Goal: Task Accomplishment & Management: Complete application form

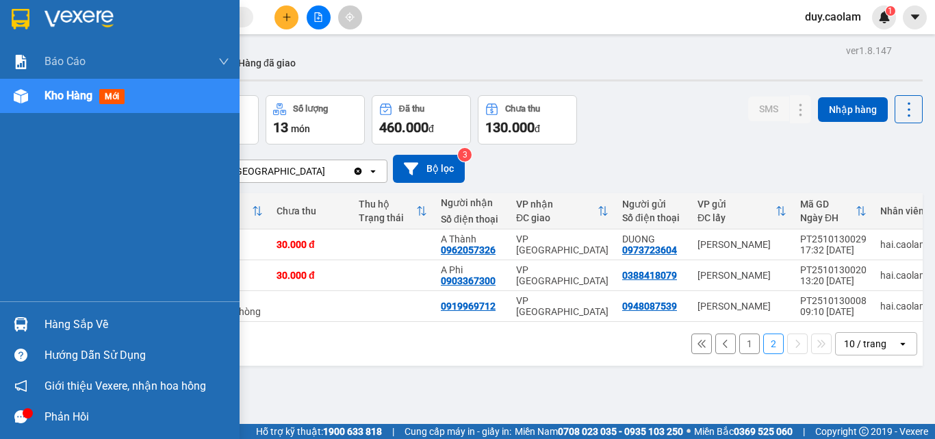
scroll to position [63, 0]
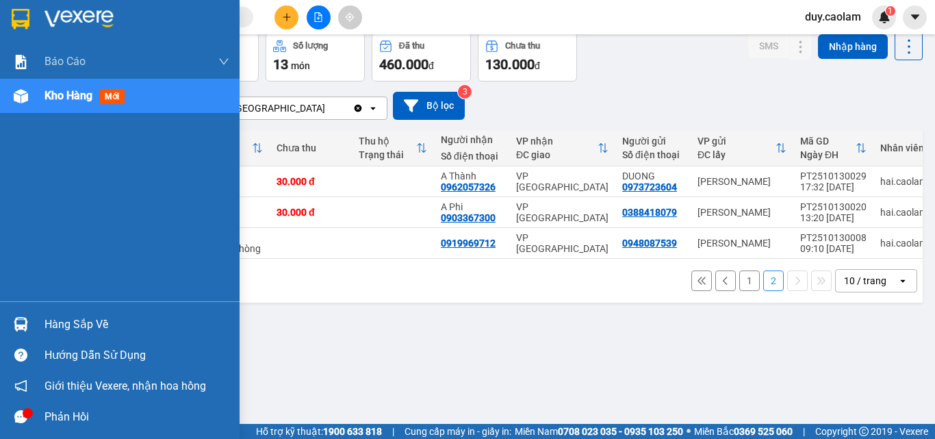
click at [43, 97] on div "Kho hàng mới" at bounding box center [119, 96] width 239 height 34
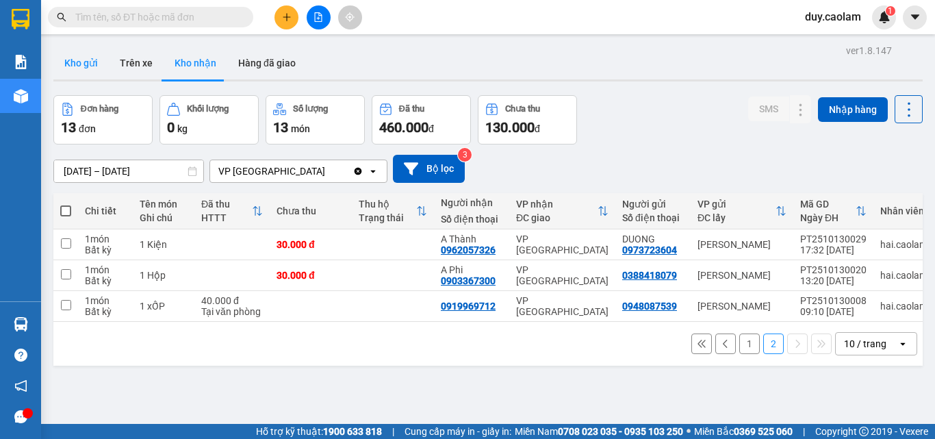
click at [88, 68] on button "Kho gửi" at bounding box center [80, 63] width 55 height 33
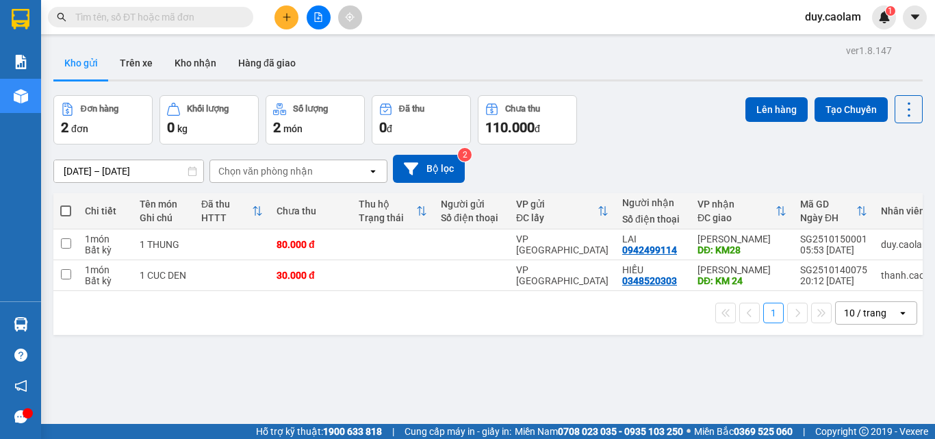
click at [192, 16] on input "text" at bounding box center [155, 17] width 161 height 15
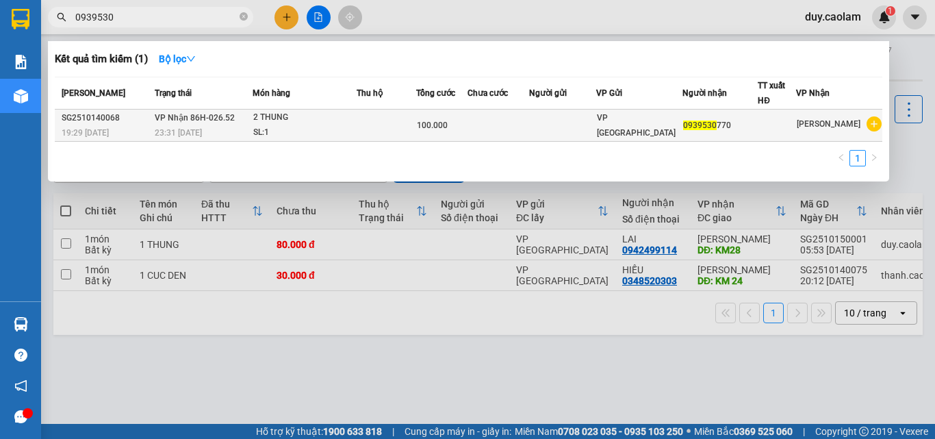
type input "0939530"
click at [306, 129] on div "SL: 1" at bounding box center [304, 132] width 103 height 15
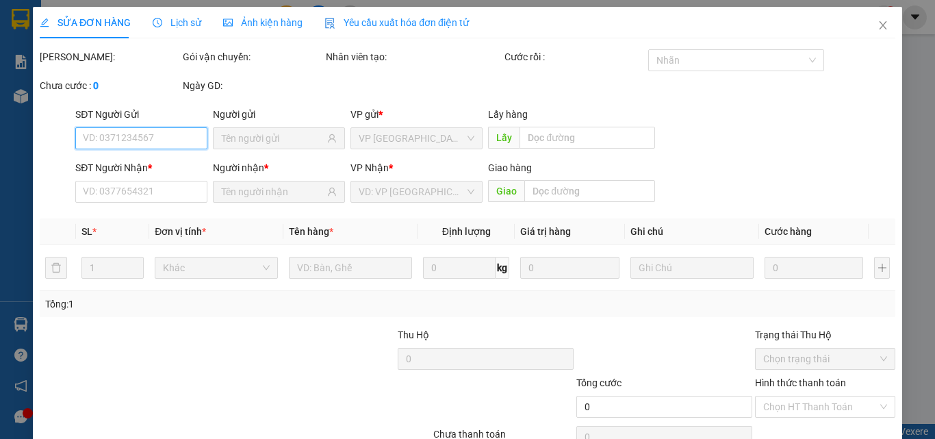
type input "0939530770"
type input "100.000"
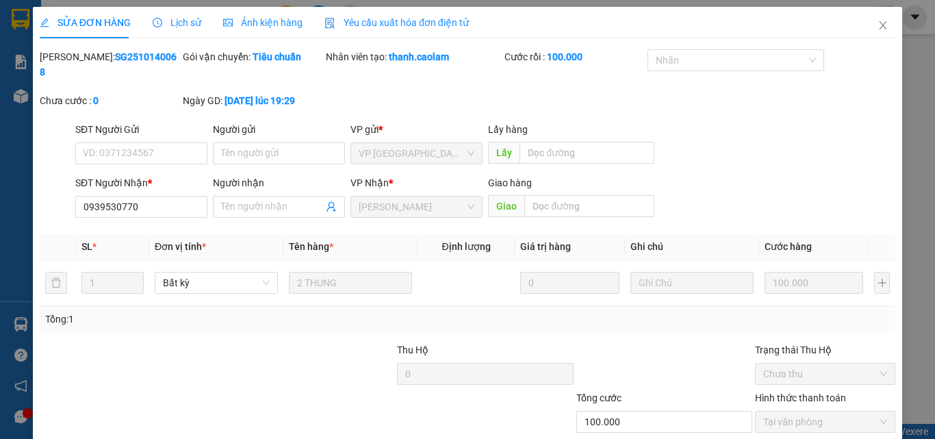
click at [191, 25] on span "Lịch sử" at bounding box center [177, 22] width 49 height 11
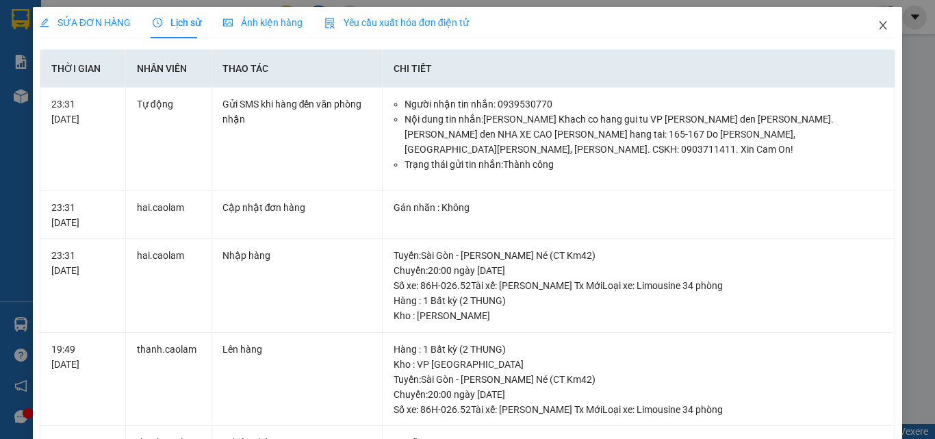
click at [877, 25] on icon "close" at bounding box center [882, 25] width 11 height 11
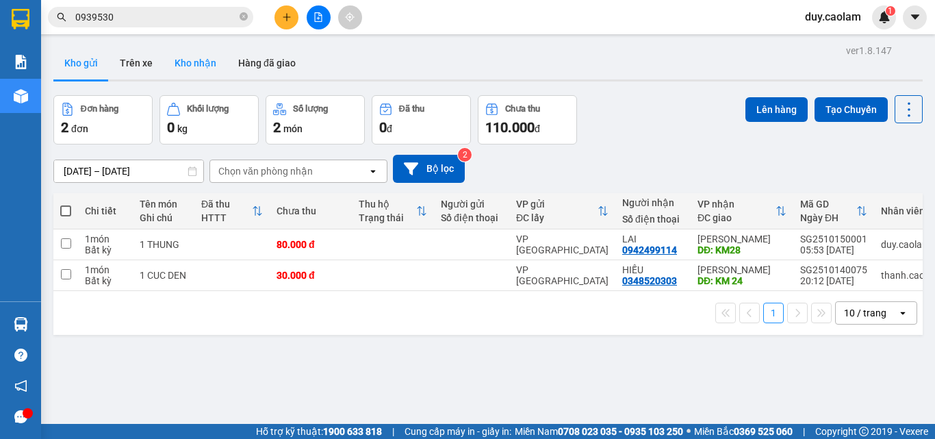
click at [191, 55] on button "Kho nhận" at bounding box center [196, 63] width 64 height 33
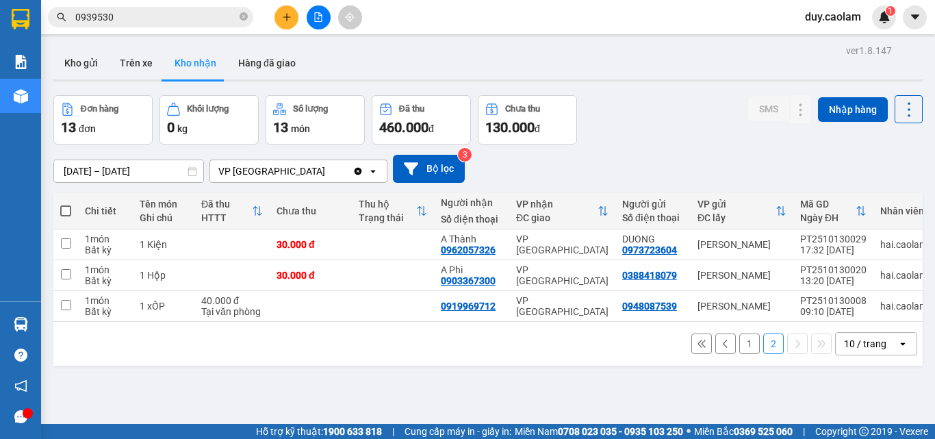
click at [739, 350] on button "1" at bounding box center [749, 343] width 21 height 21
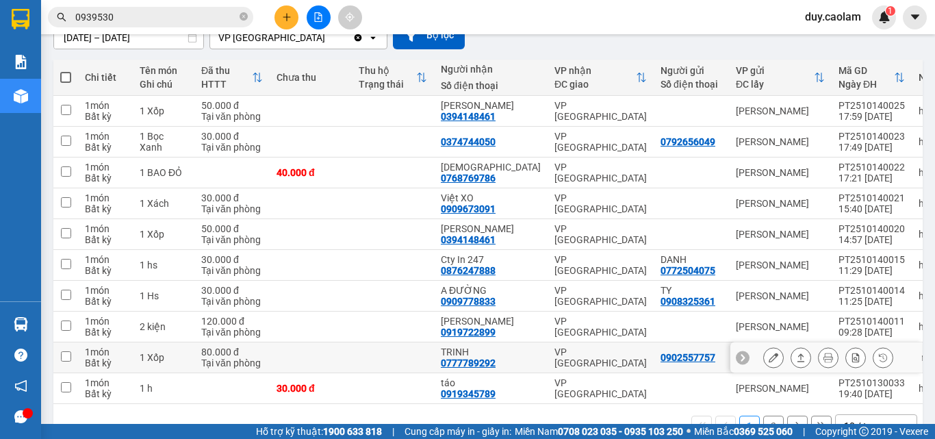
scroll to position [137, 0]
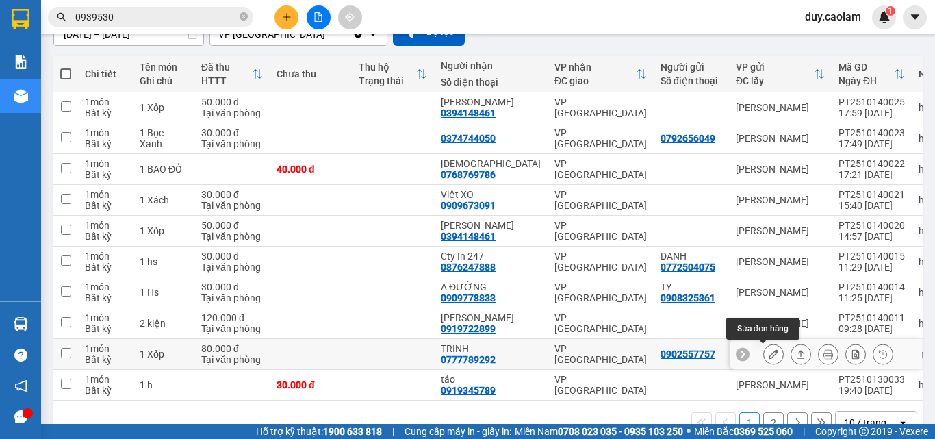
click at [768, 354] on icon at bounding box center [773, 354] width 10 height 10
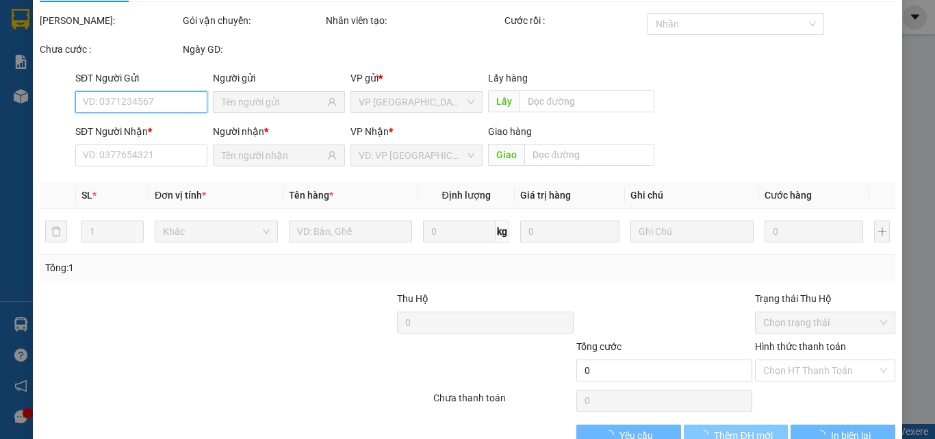
scroll to position [70, 0]
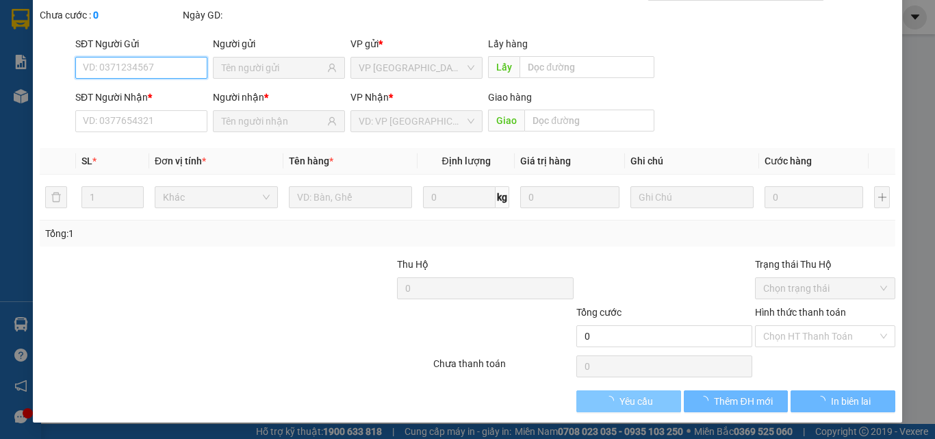
type input "0902557757"
type input "0777789292"
type input "TRINH"
type input "80.000"
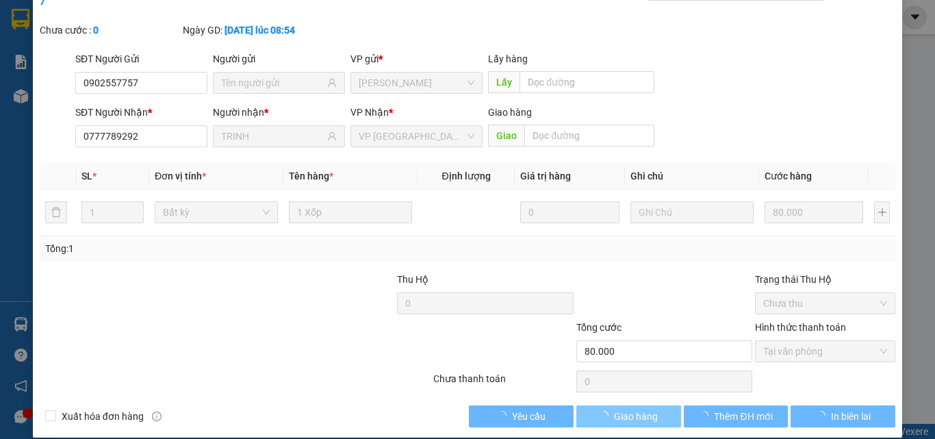
click at [630, 408] on span "Giao hàng" at bounding box center [636, 415] width 44 height 15
click at [634, 408] on span "Giao hàng" at bounding box center [636, 415] width 44 height 15
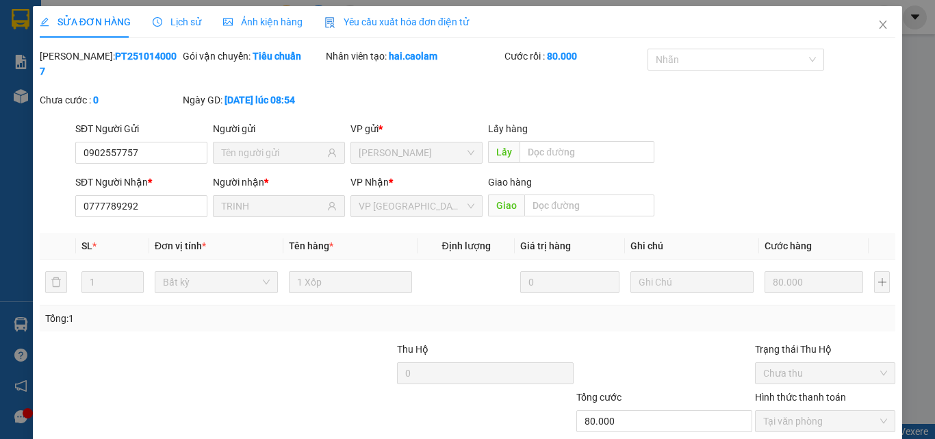
scroll to position [0, 0]
click at [879, 25] on icon "close" at bounding box center [883, 25] width 8 height 8
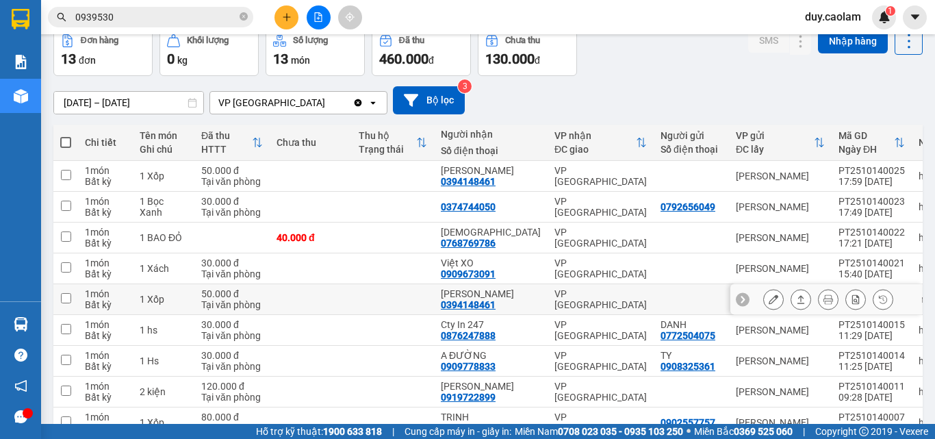
scroll to position [137, 0]
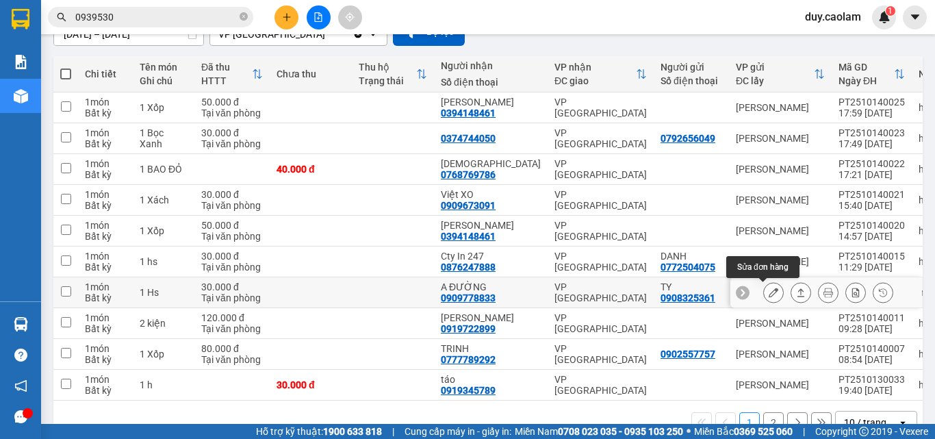
click at [768, 291] on icon at bounding box center [773, 292] width 10 height 10
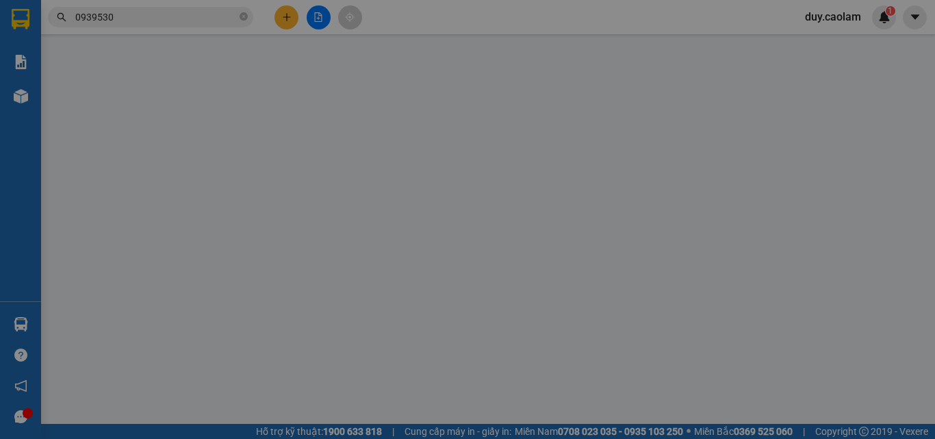
type input "0908325361"
type input "TY"
type input "0909778833"
type input "A ĐƯỜNG"
type input "30.000"
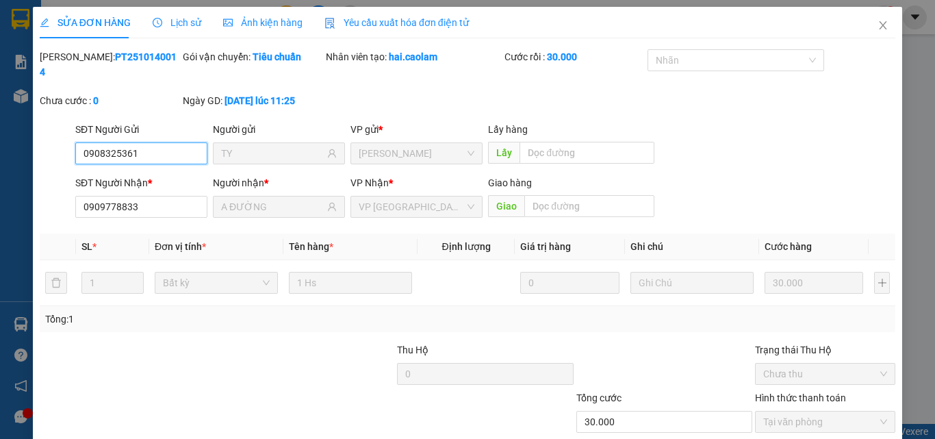
scroll to position [64, 0]
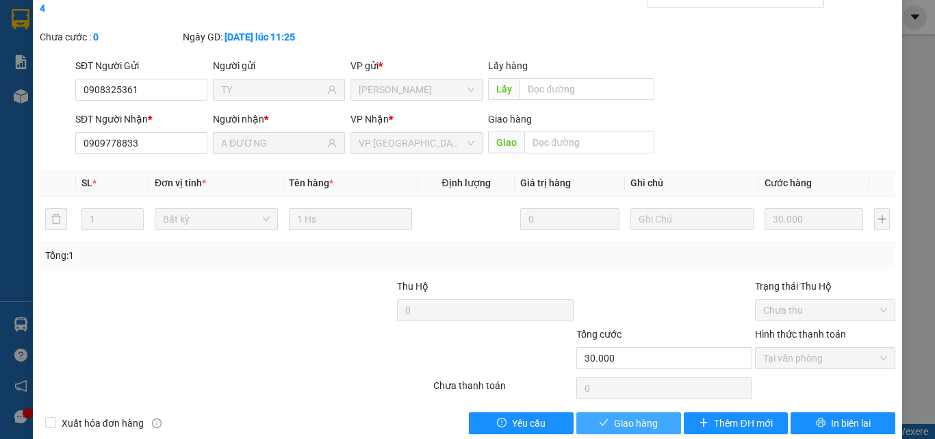
click at [599, 417] on icon "check" at bounding box center [604, 422] width 10 height 10
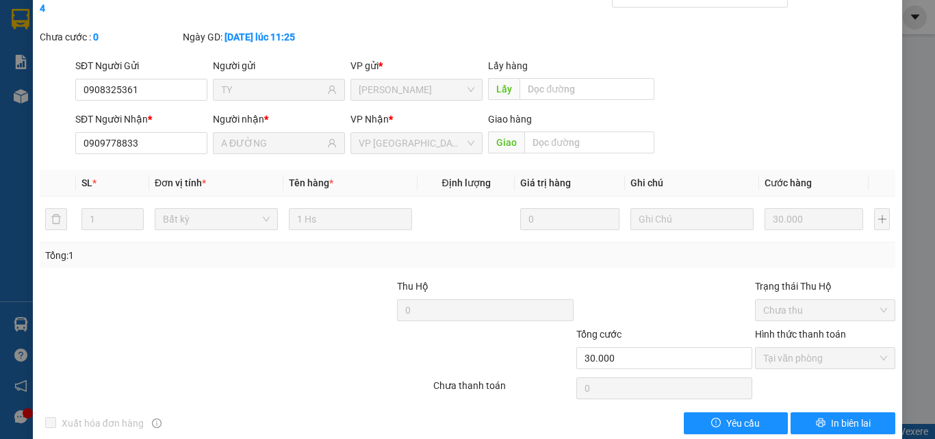
scroll to position [0, 0]
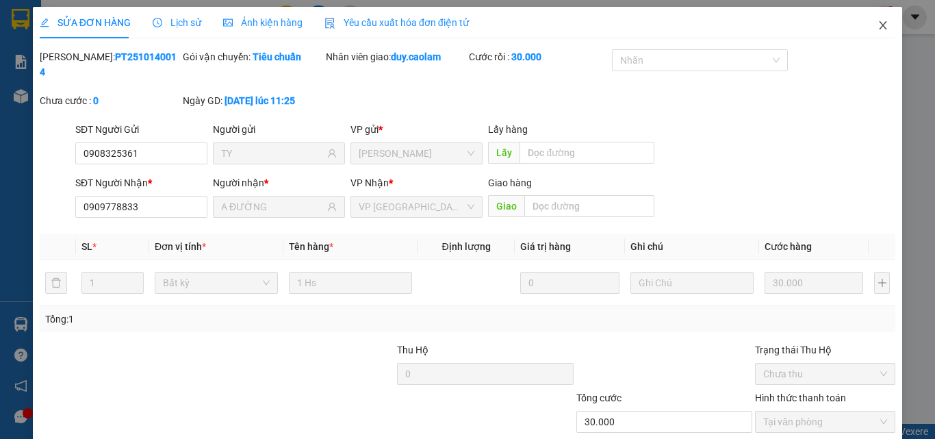
click at [877, 27] on icon "close" at bounding box center [882, 25] width 11 height 11
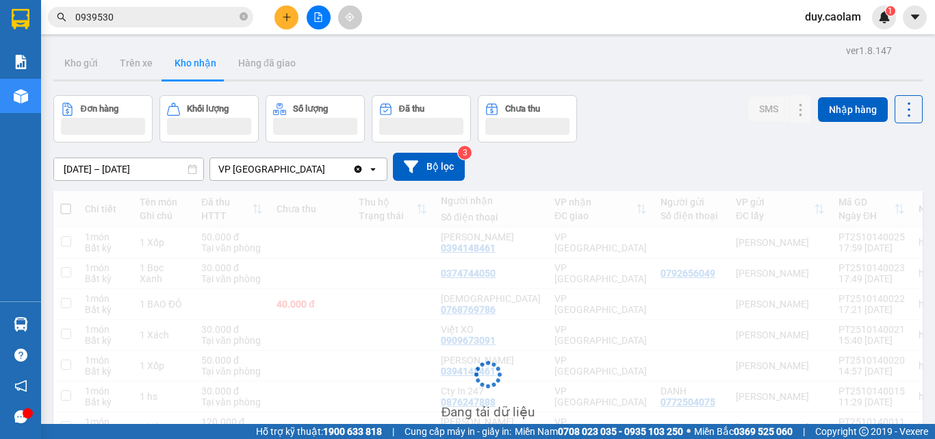
click at [237, 12] on span "0939530" at bounding box center [150, 17] width 205 height 21
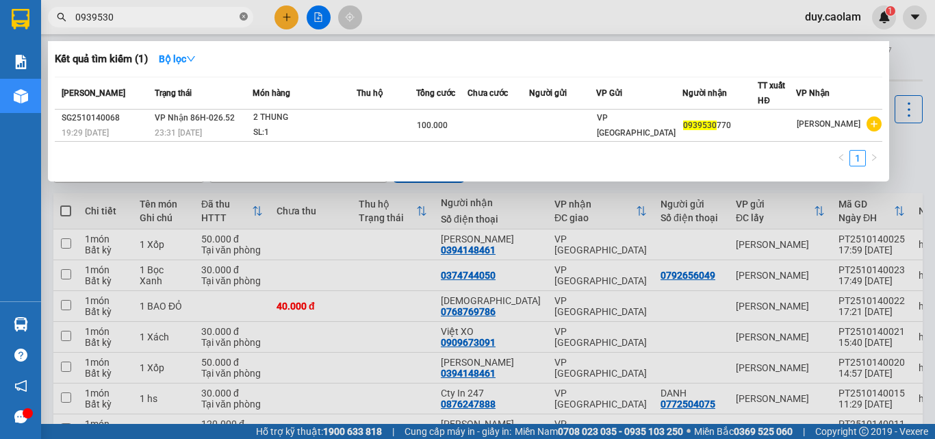
click at [241, 18] on icon "close-circle" at bounding box center [243, 16] width 8 height 8
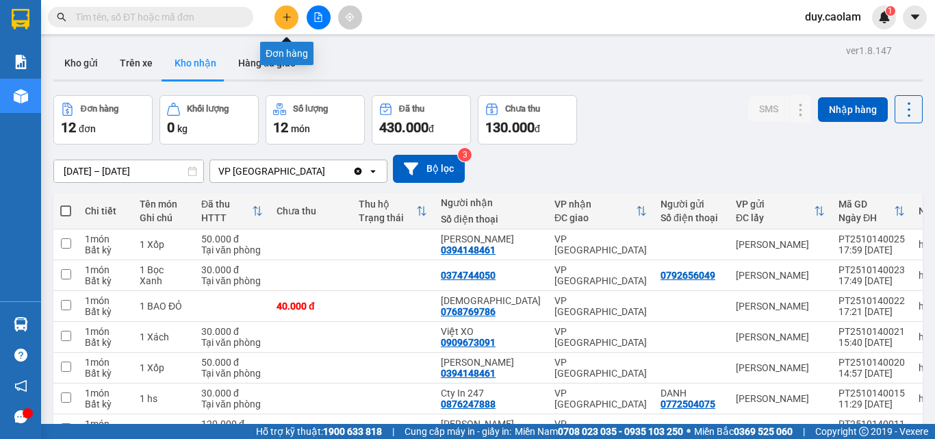
click at [287, 18] on icon "plus" at bounding box center [287, 17] width 10 height 10
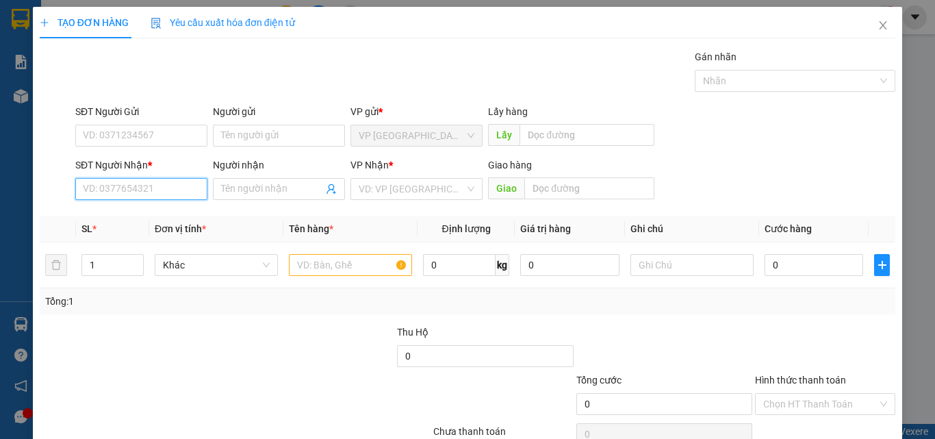
click at [108, 179] on input "SĐT Người Nhận *" at bounding box center [141, 189] width 132 height 22
click at [109, 187] on input "SĐT Người Nhận *" at bounding box center [141, 189] width 132 height 22
click at [336, 264] on input "text" at bounding box center [350, 265] width 123 height 22
click at [101, 187] on input "SĐT Người Nhận *" at bounding box center [141, 189] width 132 height 22
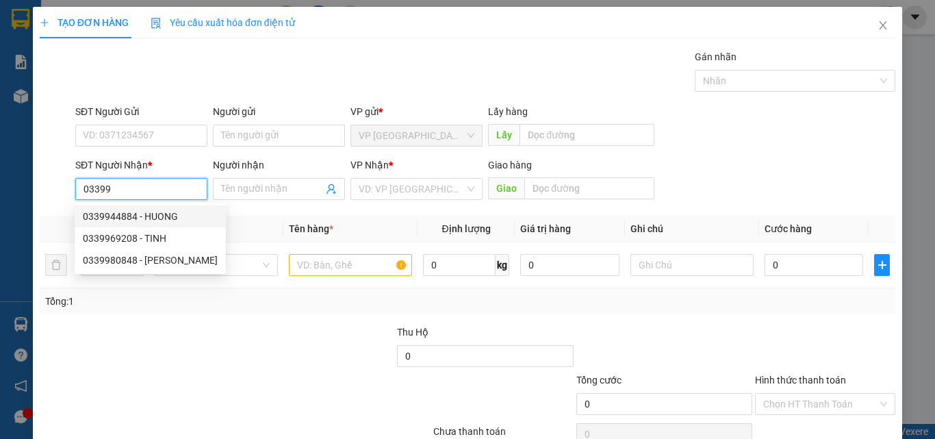
click at [153, 216] on div "0339944884 - HUONG" at bounding box center [150, 216] width 135 height 15
type input "0339944884"
type input "HUONG"
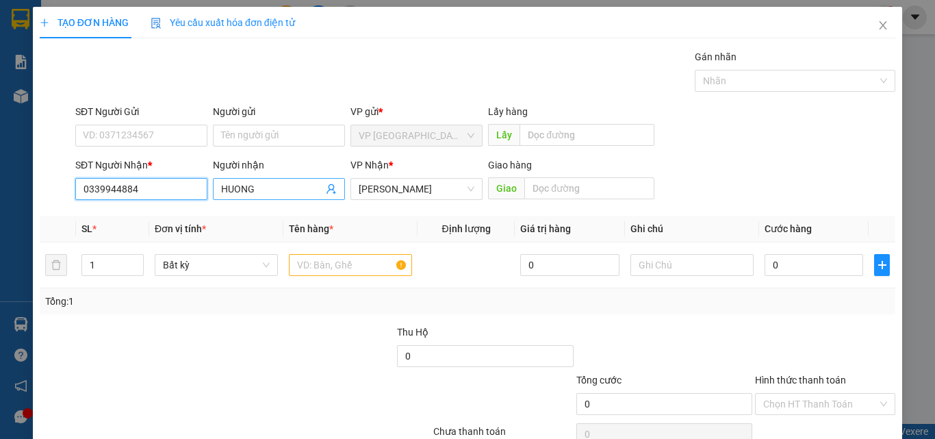
type input "0339944884"
click at [218, 189] on span "HUONG" at bounding box center [279, 189] width 132 height 22
click at [221, 187] on input "HUONG" at bounding box center [272, 188] width 102 height 15
click at [221, 186] on input "HUONG" at bounding box center [272, 188] width 102 height 15
type input "PHUONG"
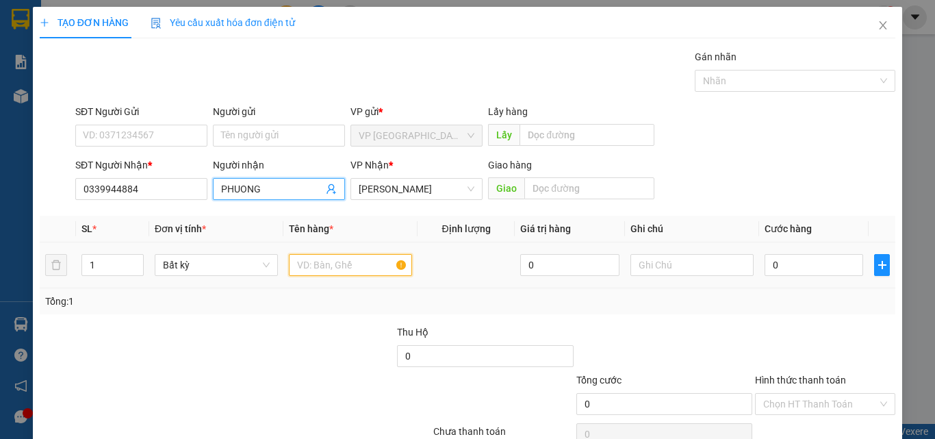
click at [328, 274] on input "text" at bounding box center [350, 265] width 123 height 22
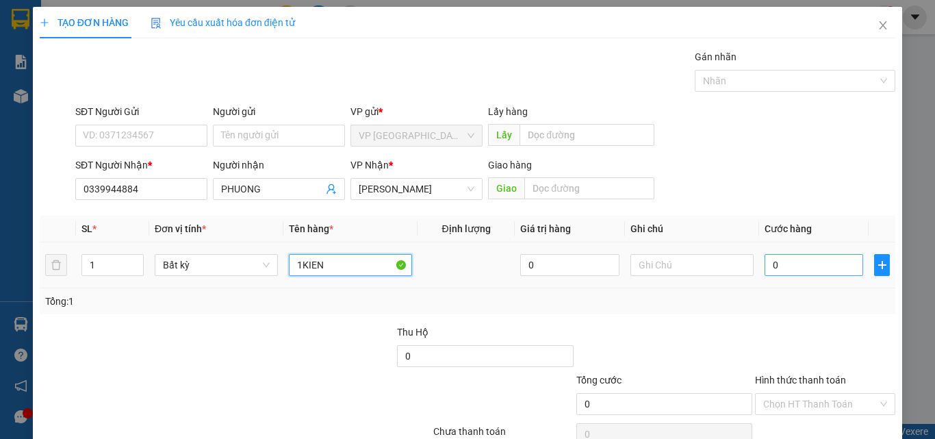
type input "1KIEN"
click at [798, 272] on input "0" at bounding box center [813, 265] width 99 height 22
type input "3"
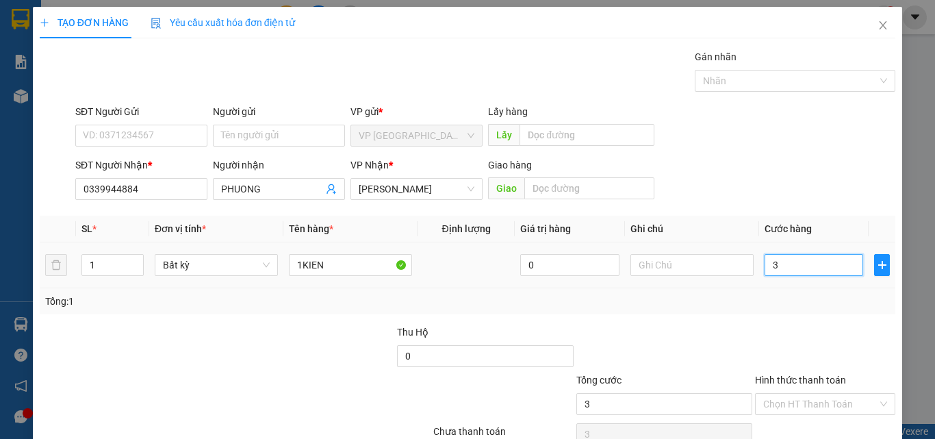
type input "30"
type input "300"
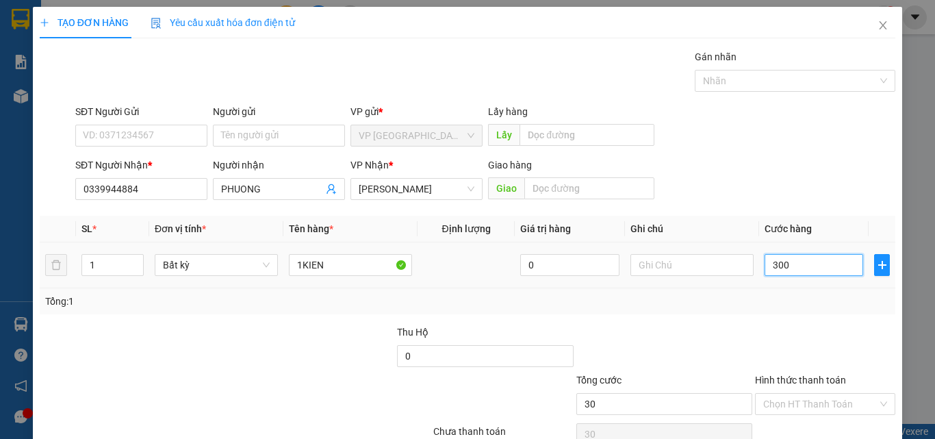
type input "300"
type input "3.000"
type input "30.000"
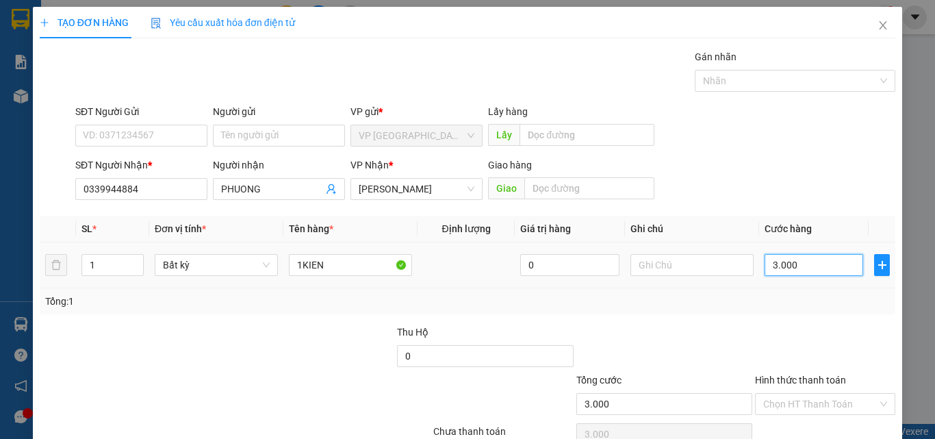
type input "30.000"
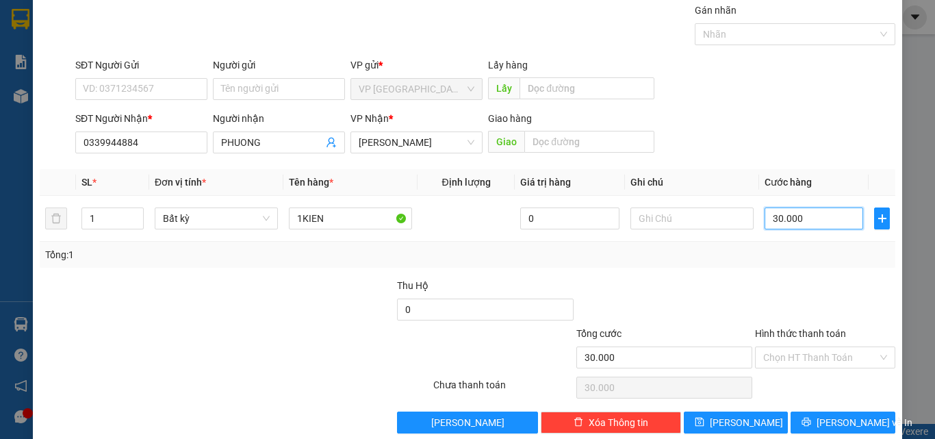
scroll to position [68, 0]
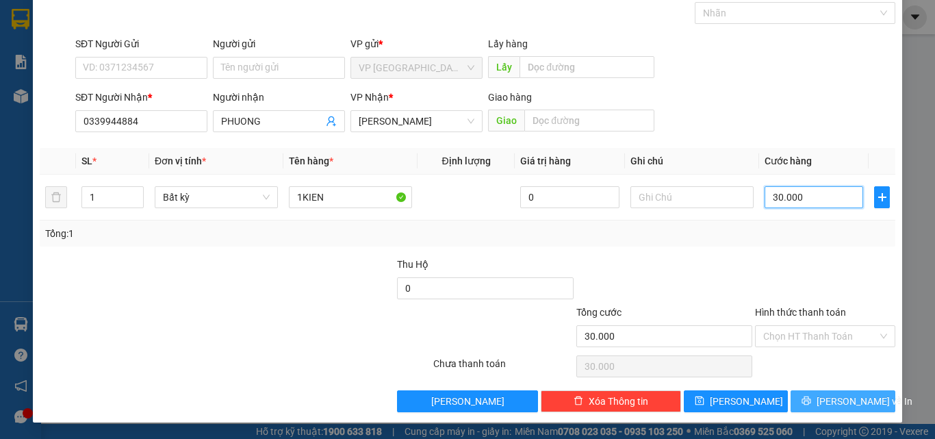
type input "30.000"
click at [822, 393] on span "[PERSON_NAME] và In" at bounding box center [864, 400] width 96 height 15
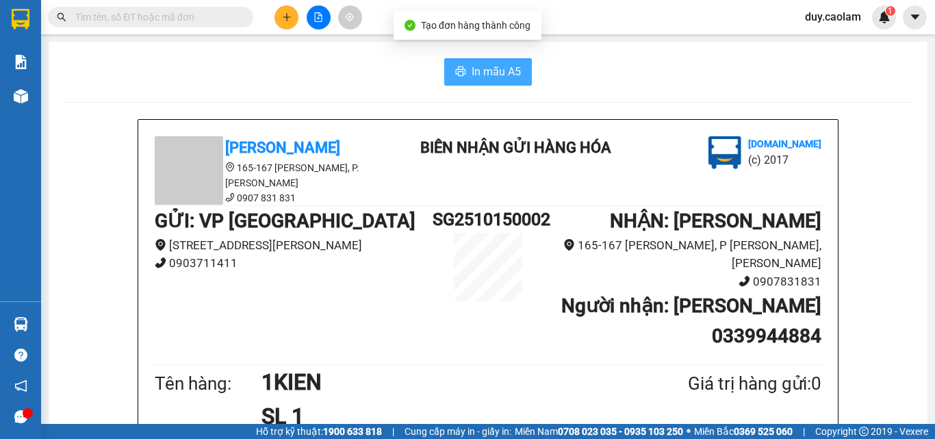
click at [506, 74] on span "In mẫu A5" at bounding box center [495, 71] width 49 height 17
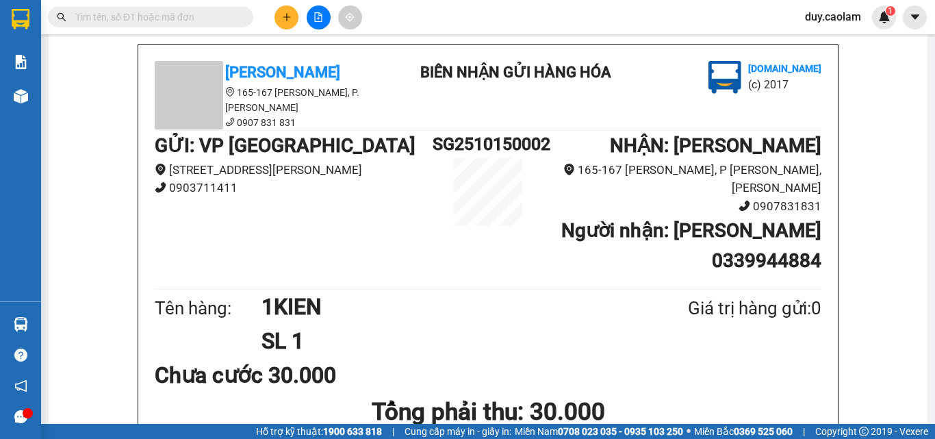
scroll to position [68, 0]
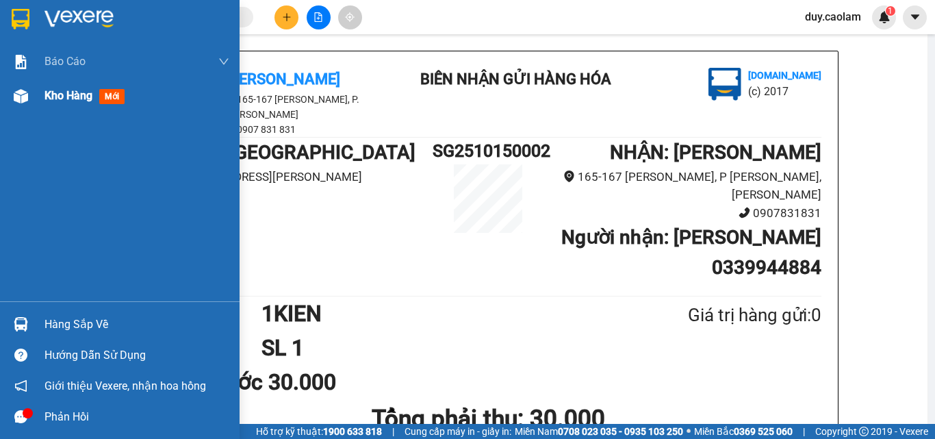
click at [49, 109] on div "Kho hàng mới" at bounding box center [136, 96] width 185 height 34
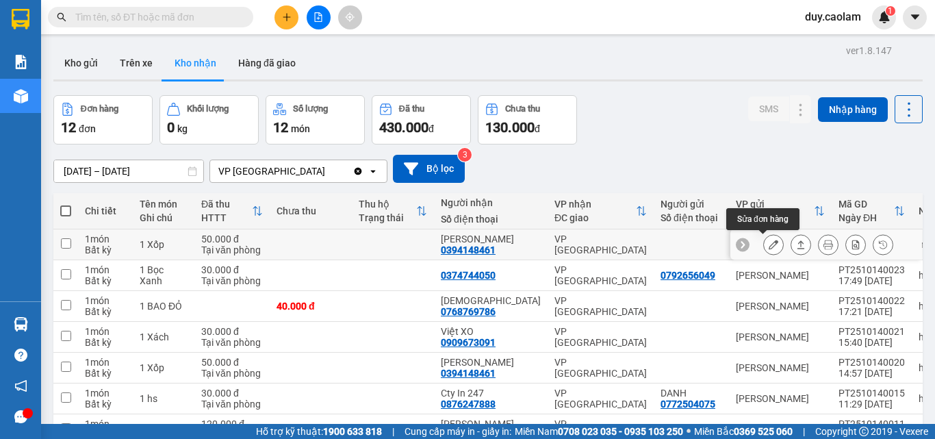
click at [768, 247] on icon at bounding box center [773, 244] width 10 height 10
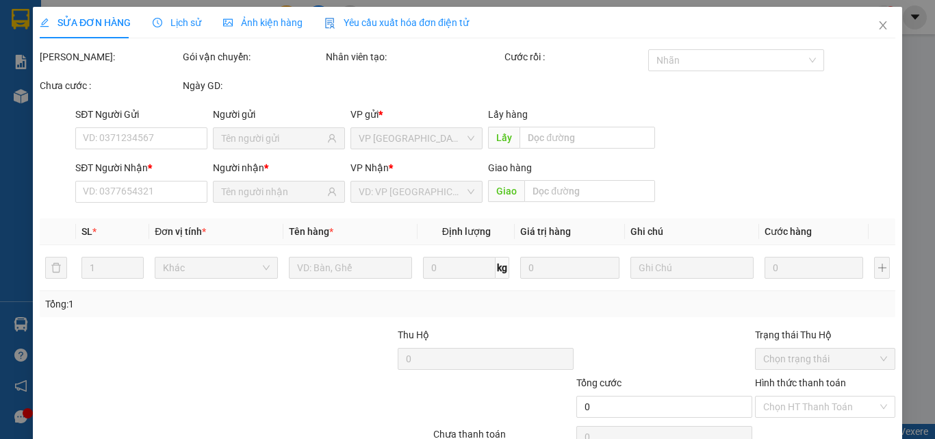
type input "0394148461"
type input "[PERSON_NAME]"
type input "50.000"
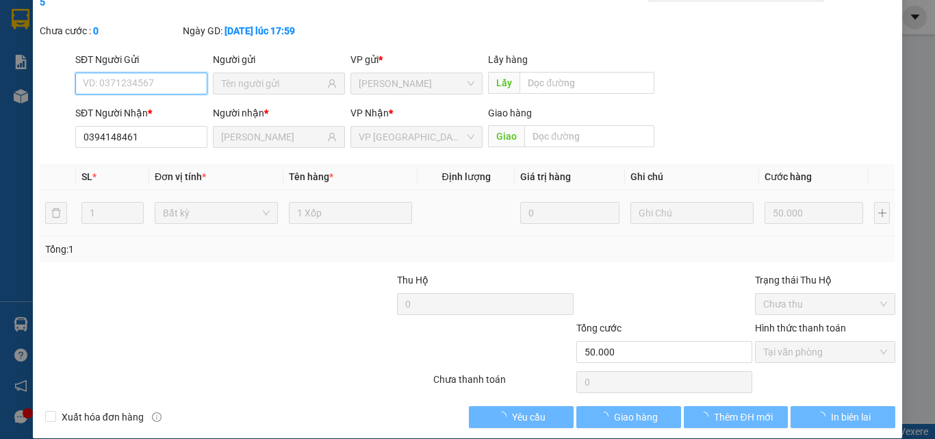
scroll to position [70, 0]
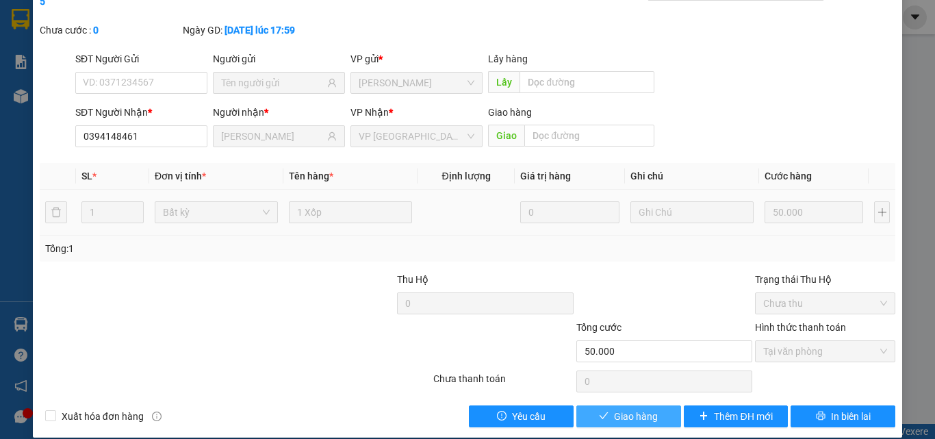
click at [614, 408] on span "Giao hàng" at bounding box center [636, 415] width 44 height 15
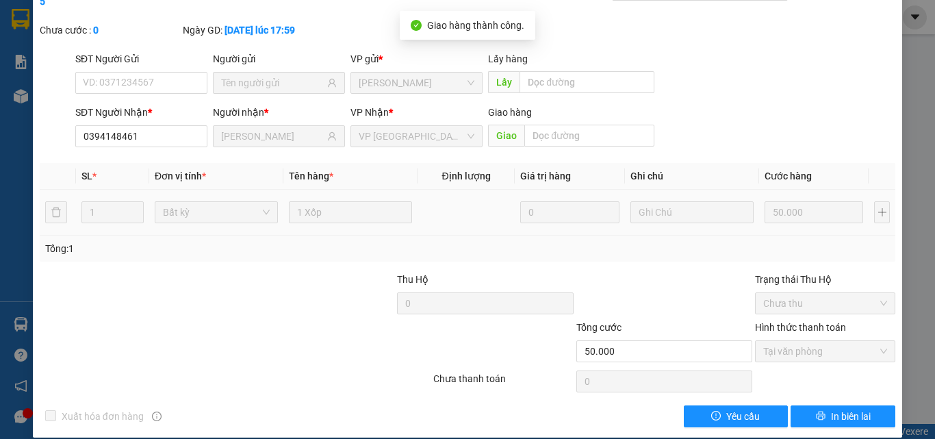
scroll to position [0, 0]
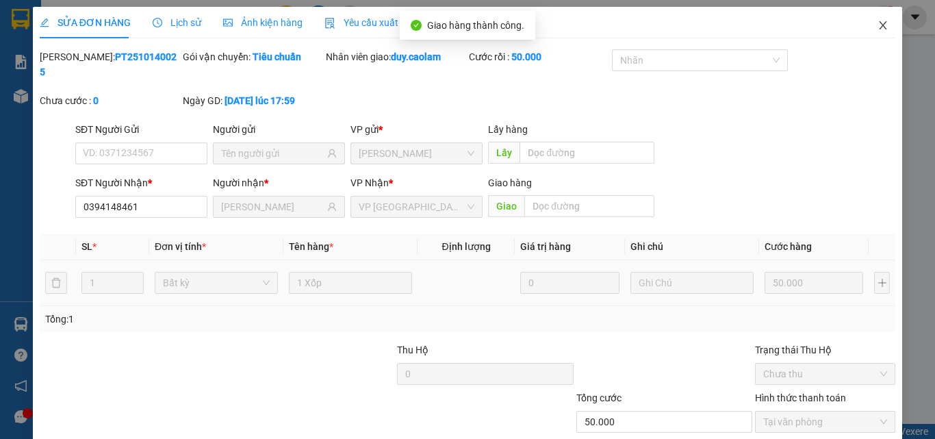
click at [877, 22] on icon "close" at bounding box center [882, 25] width 11 height 11
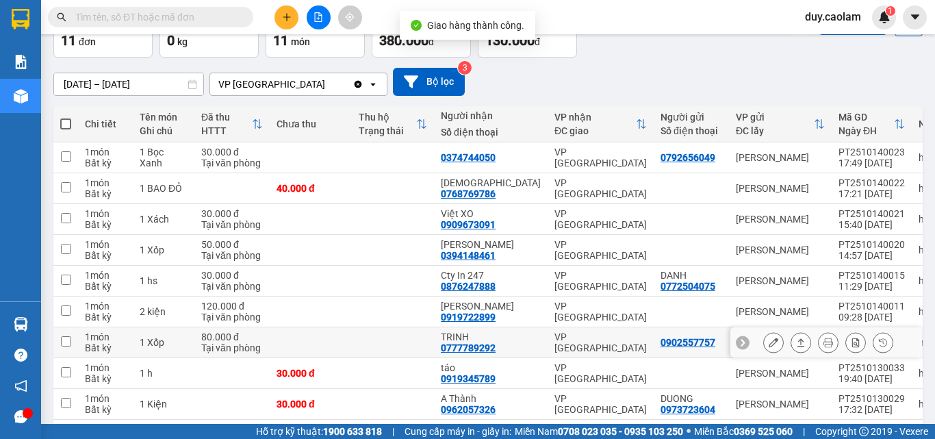
scroll to position [137, 0]
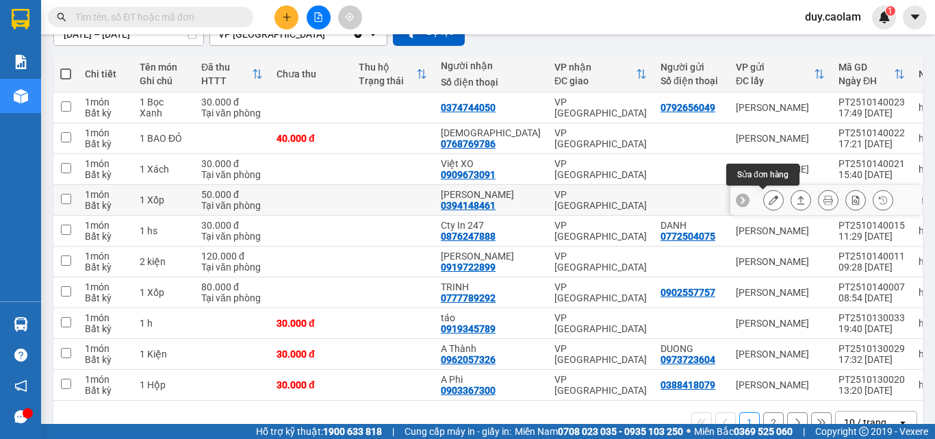
click at [768, 203] on icon at bounding box center [773, 200] width 10 height 10
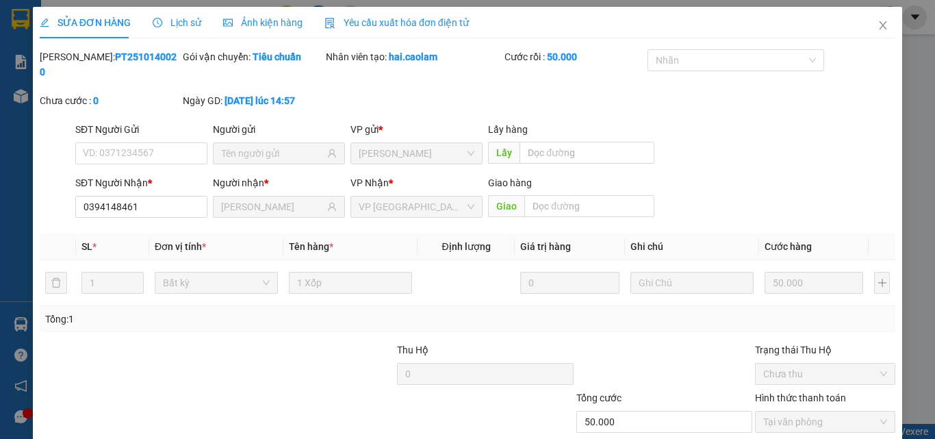
type input "0394148461"
type input "[PERSON_NAME]"
type input "50.000"
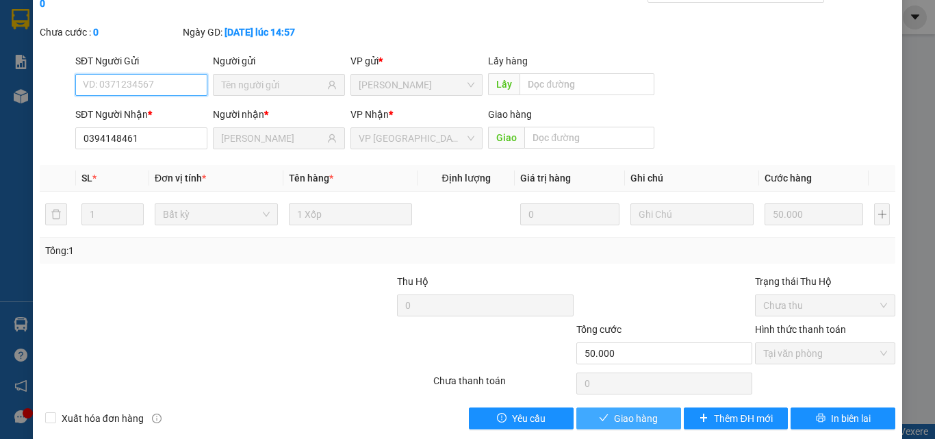
scroll to position [70, 0]
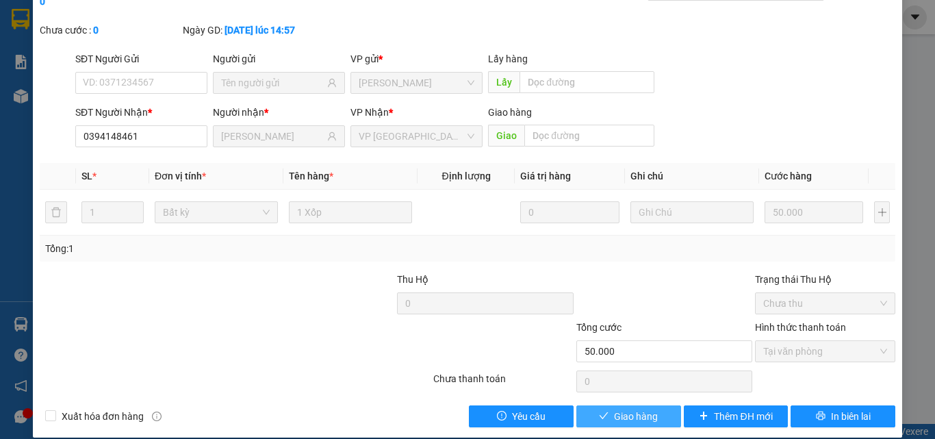
click at [628, 408] on span "Giao hàng" at bounding box center [636, 415] width 44 height 15
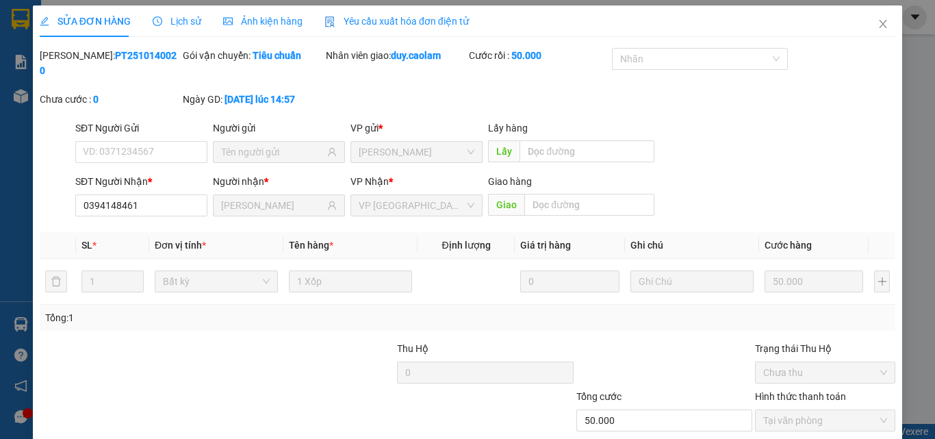
scroll to position [0, 0]
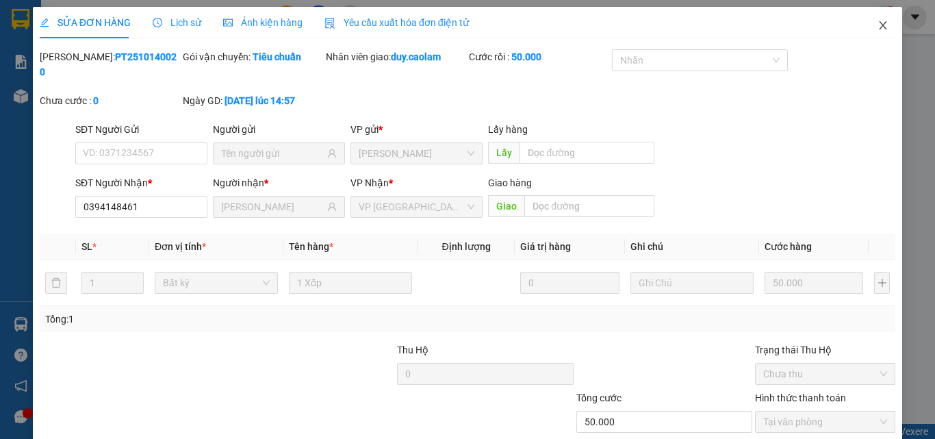
click at [879, 25] on icon "close" at bounding box center [883, 25] width 8 height 8
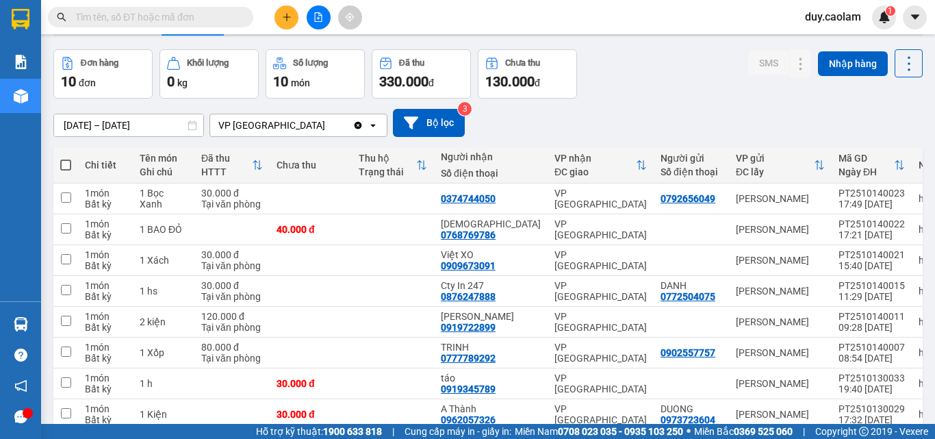
scroll to position [38, 0]
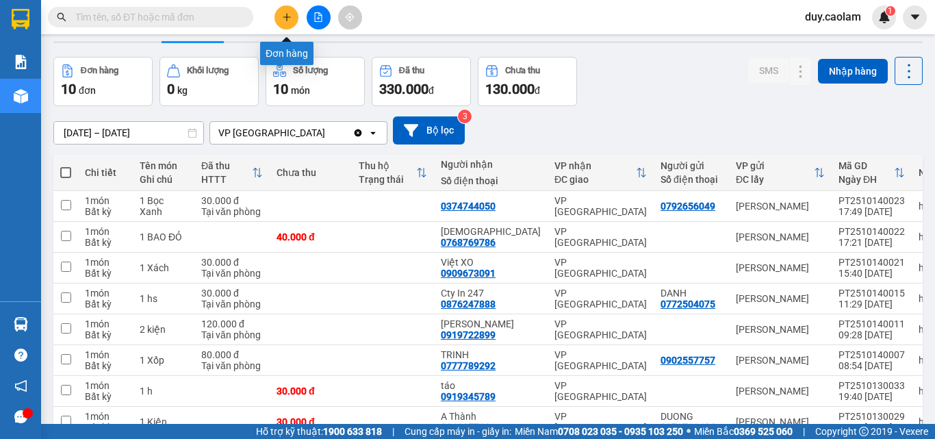
click at [286, 14] on icon "plus" at bounding box center [287, 17] width 10 height 10
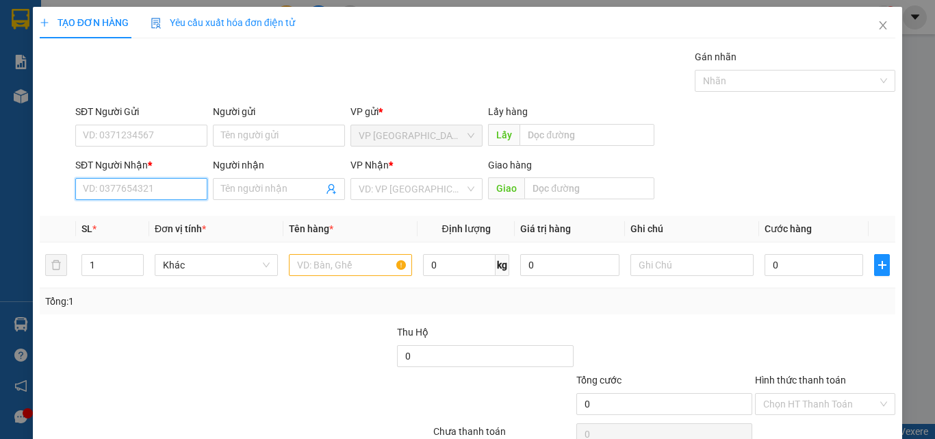
click at [134, 187] on input "SĐT Người Nhận *" at bounding box center [141, 189] width 132 height 22
click at [138, 193] on input "076" at bounding box center [141, 189] width 132 height 22
click at [174, 198] on input "076" at bounding box center [141, 189] width 132 height 22
click at [169, 193] on input "076" at bounding box center [141, 189] width 132 height 22
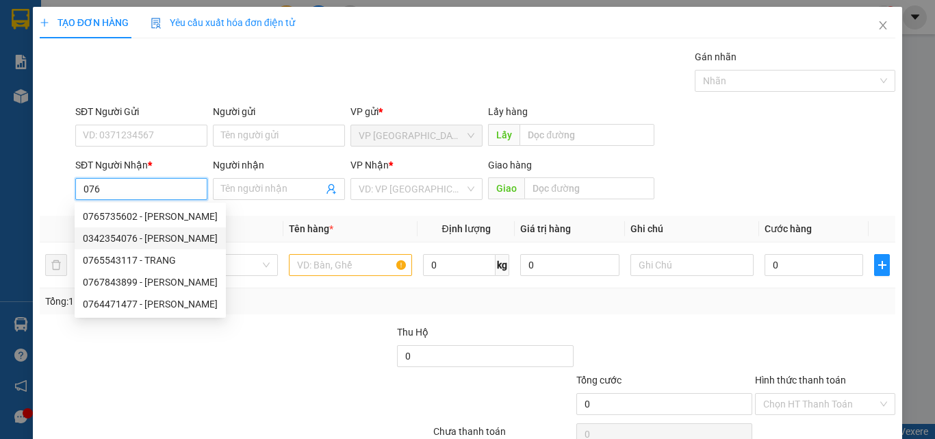
click at [153, 236] on div "0342354076 - [PERSON_NAME]" at bounding box center [150, 238] width 135 height 15
type input "0342354076"
type input "OANH"
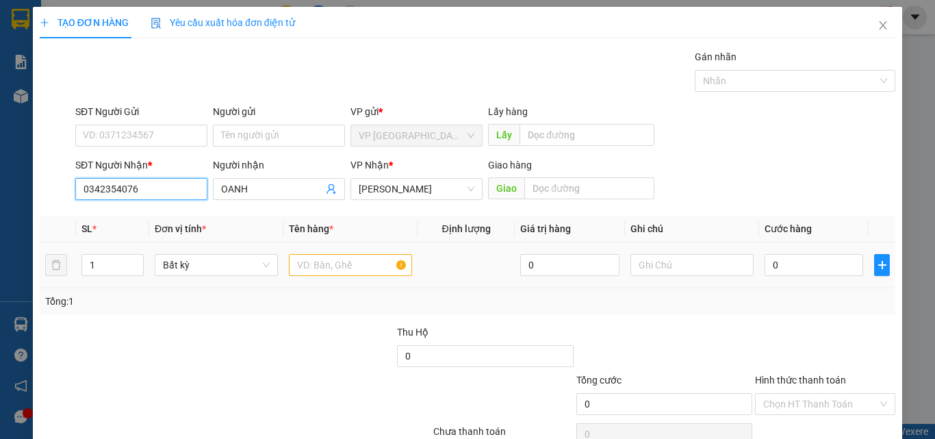
type input "0342354076"
click at [352, 266] on input "text" at bounding box center [350, 265] width 123 height 22
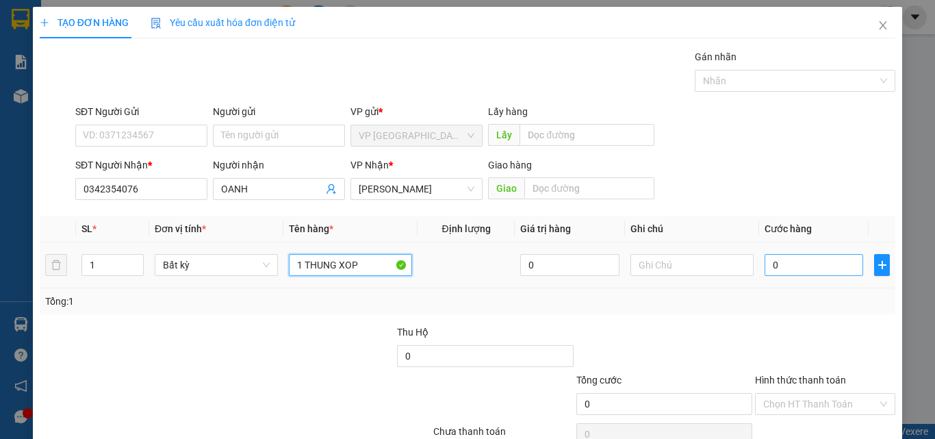
type input "1 THUNG XOP"
type input "4"
type input "40"
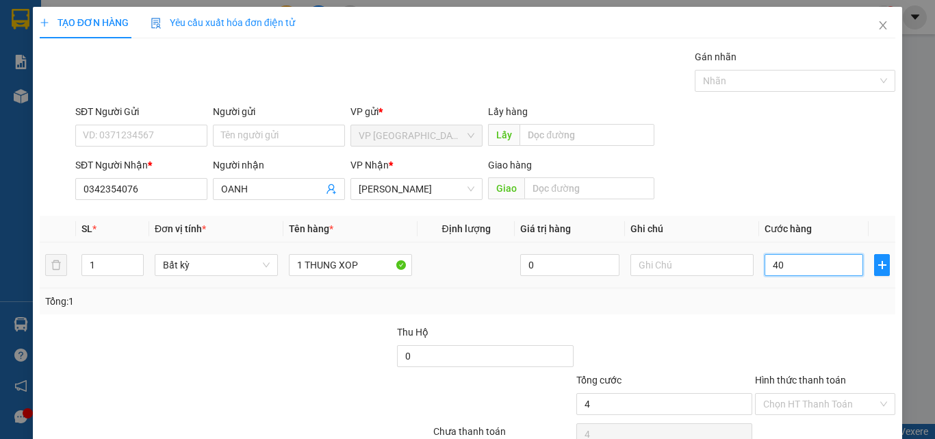
type input "40"
type input "400"
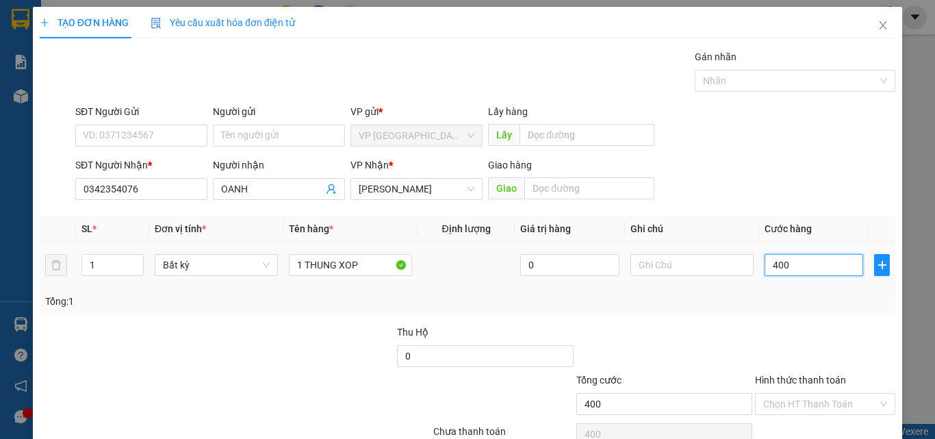
type input "4.000"
type input "40.000"
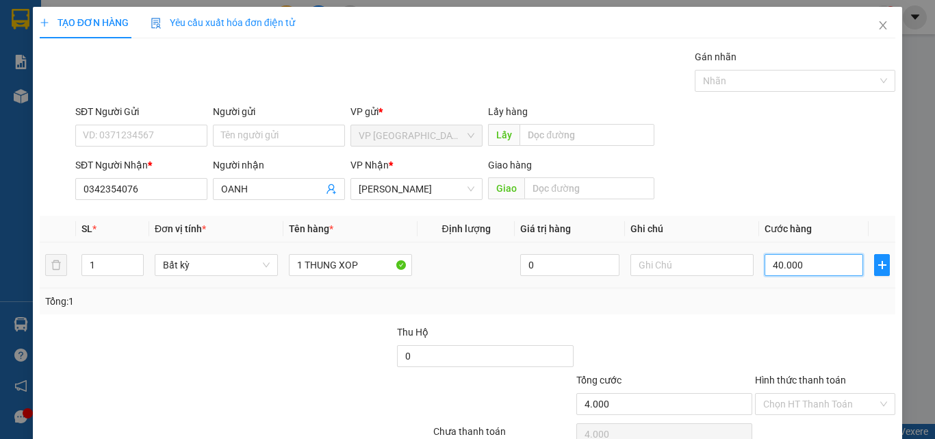
type input "40.000"
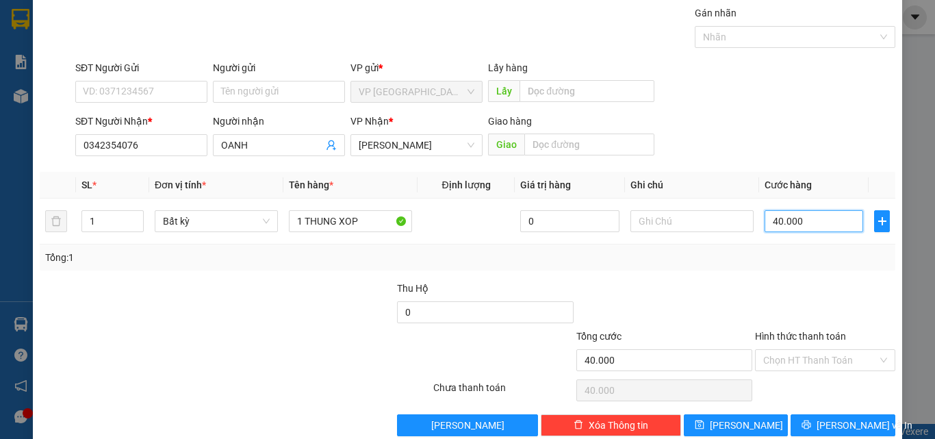
scroll to position [68, 0]
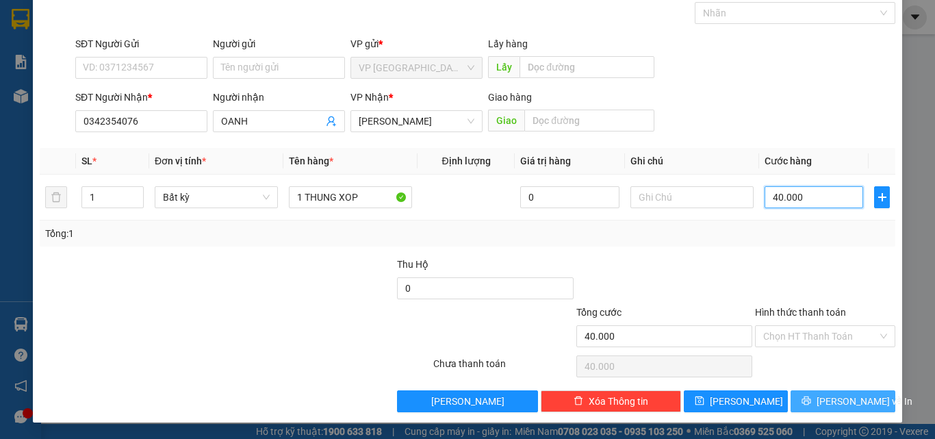
type input "40.000"
click at [835, 391] on button "[PERSON_NAME] và In" at bounding box center [842, 401] width 105 height 22
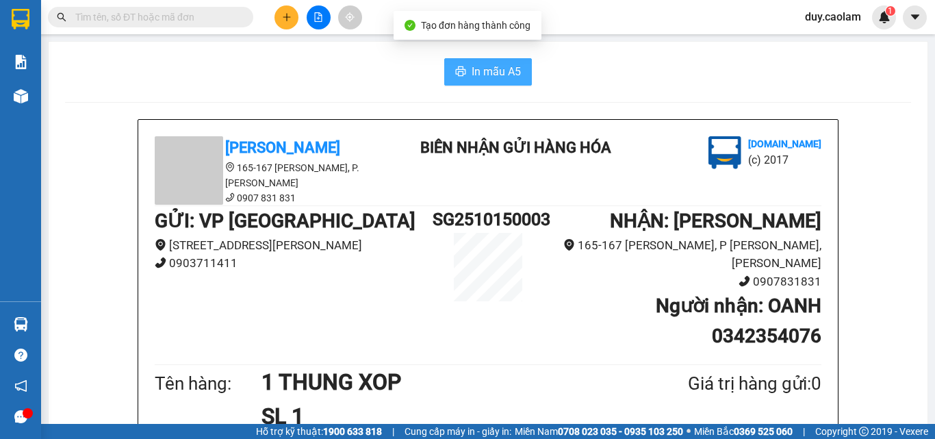
click at [495, 73] on span "In mẫu A5" at bounding box center [495, 71] width 49 height 17
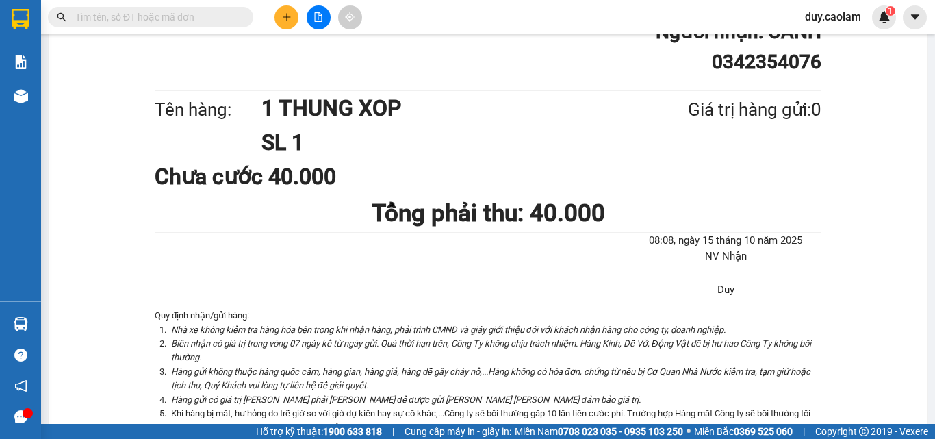
click at [190, 18] on input "text" at bounding box center [155, 17] width 161 height 15
click at [183, 22] on input "text" at bounding box center [155, 17] width 161 height 15
type input "9"
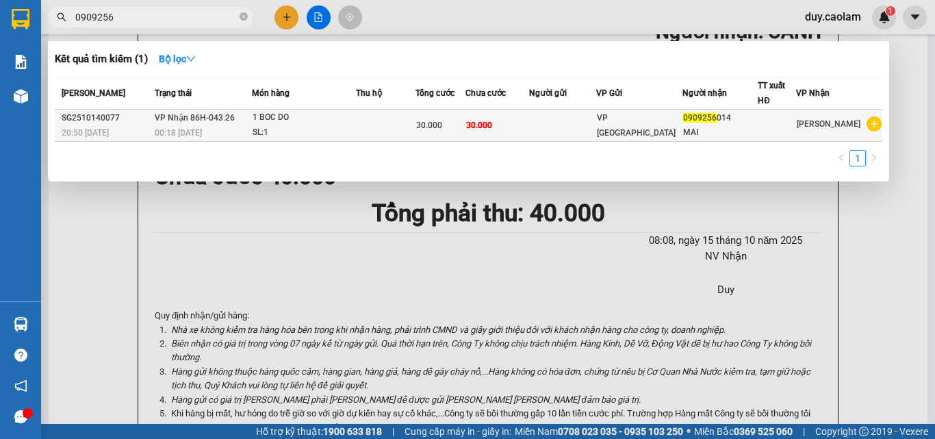
type input "0909256"
click at [397, 127] on td at bounding box center [386, 125] width 60 height 32
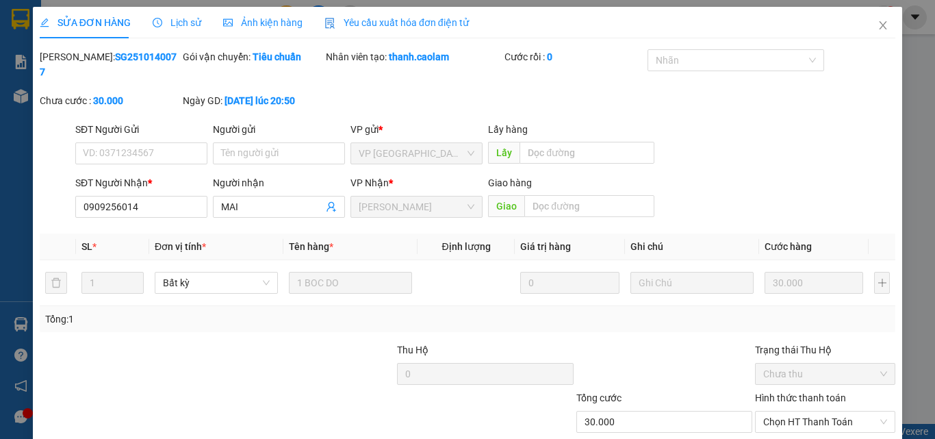
type input "0909256014"
type input "30.000"
click at [878, 23] on icon "close" at bounding box center [882, 25] width 11 height 11
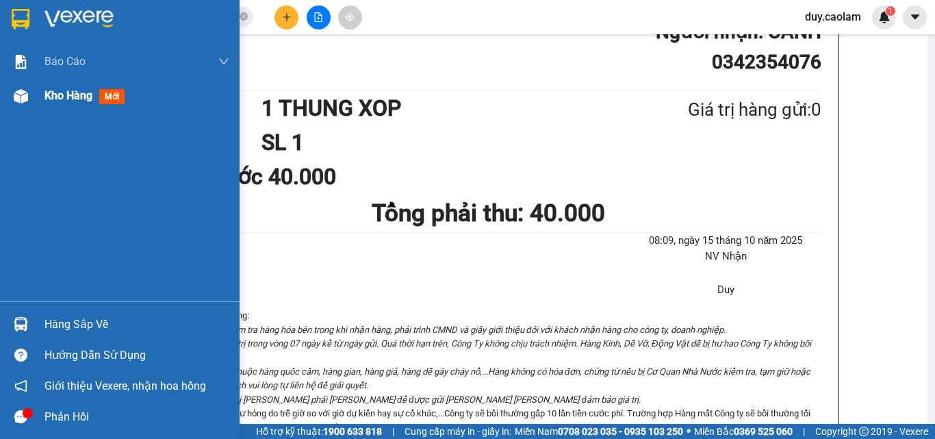
click at [79, 98] on span "Kho hàng" at bounding box center [68, 95] width 48 height 13
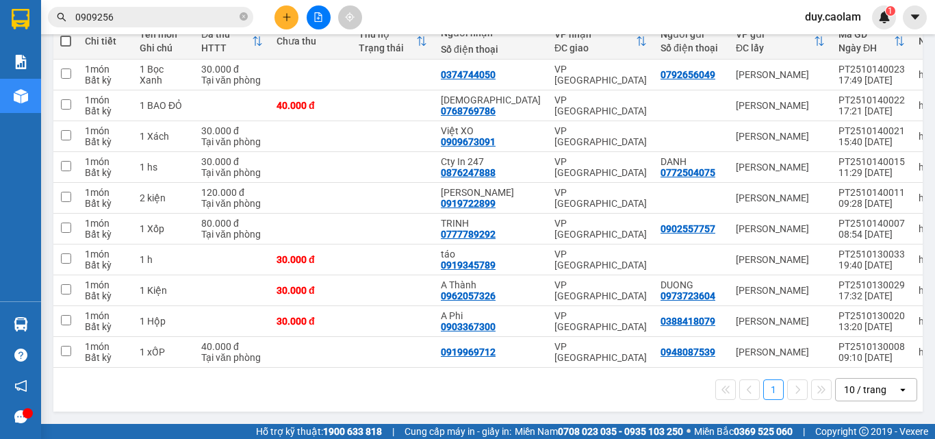
click at [156, 14] on input "0909256" at bounding box center [155, 17] width 161 height 15
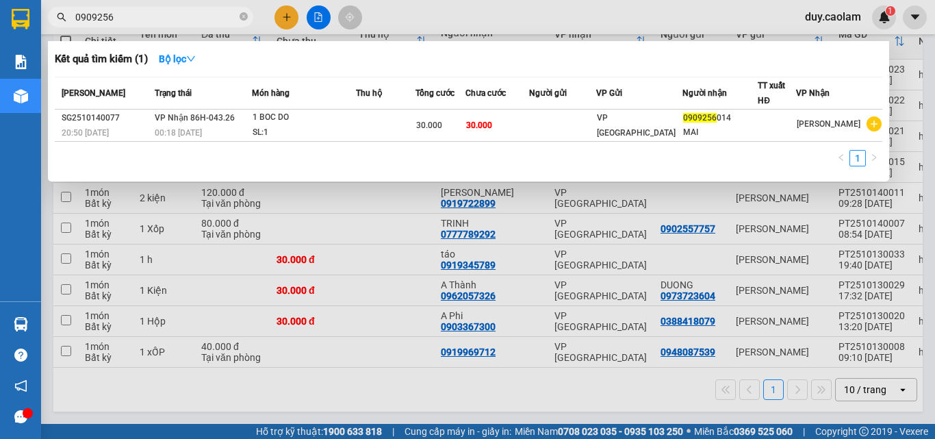
click at [924, 164] on div at bounding box center [467, 219] width 935 height 439
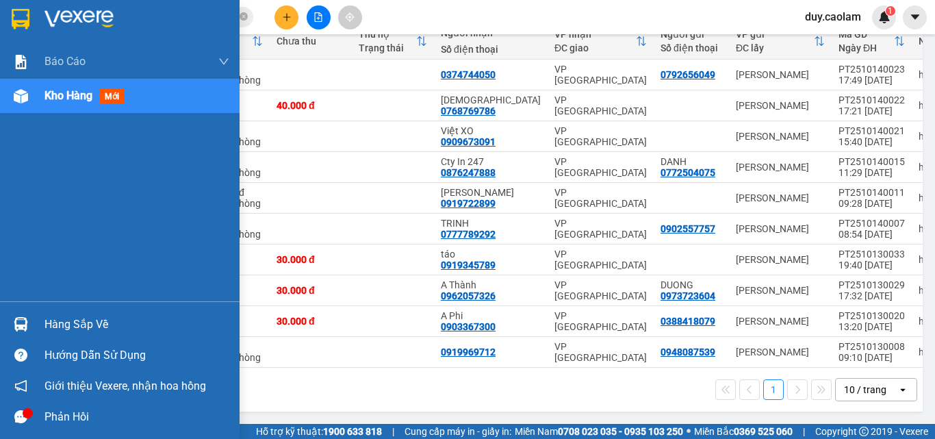
click at [62, 104] on div "Kho hàng mới" at bounding box center [87, 95] width 86 height 17
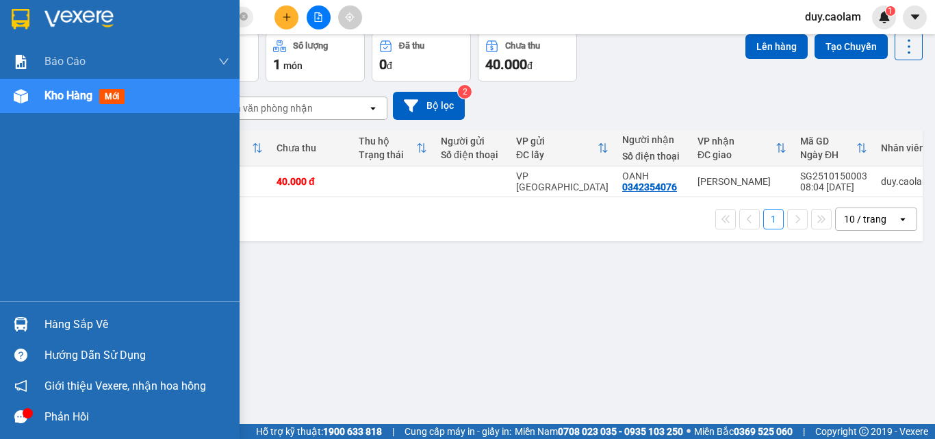
click at [82, 103] on div "Kho hàng mới" at bounding box center [87, 95] width 86 height 17
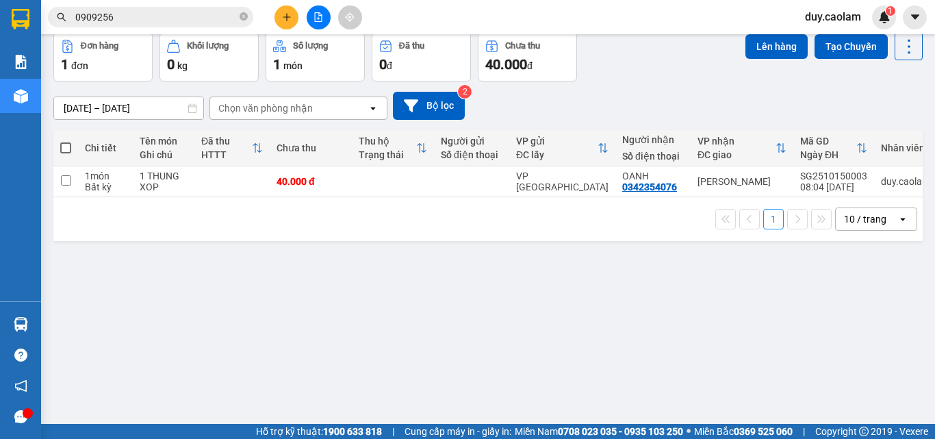
click at [201, 16] on button "Kho nhận" at bounding box center [196, 0] width 64 height 33
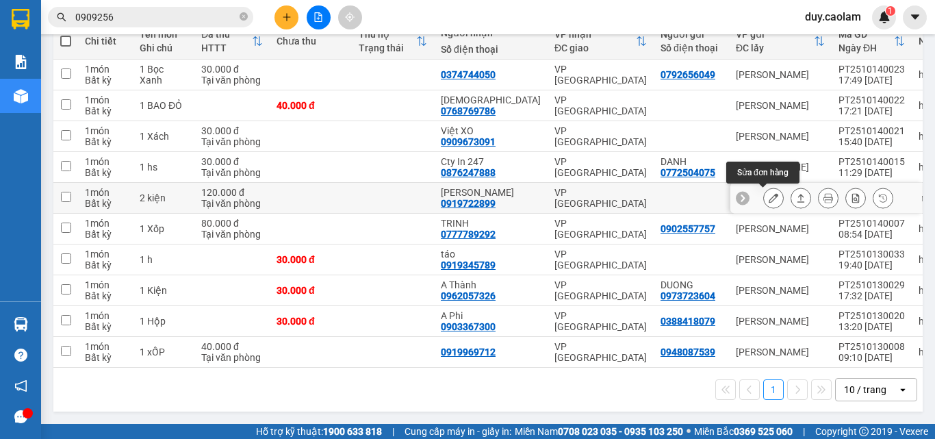
click at [768, 203] on icon at bounding box center [773, 198] width 10 height 10
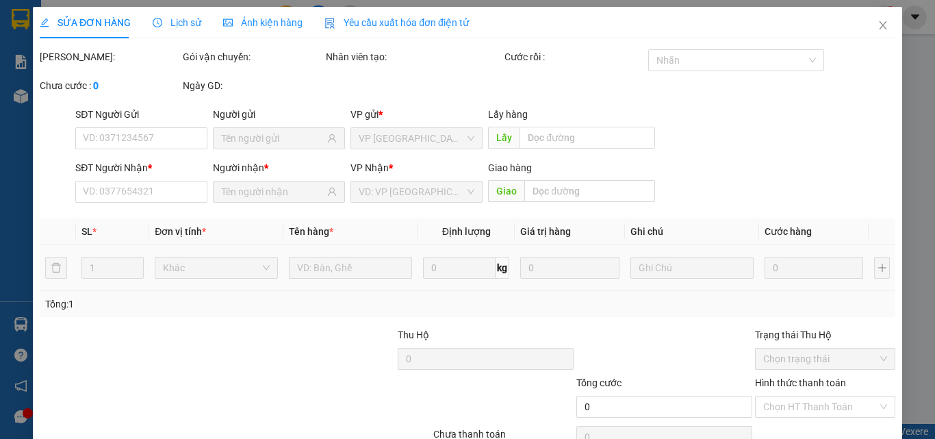
type input "0919722899"
type input "[PERSON_NAME]"
type input "120.000"
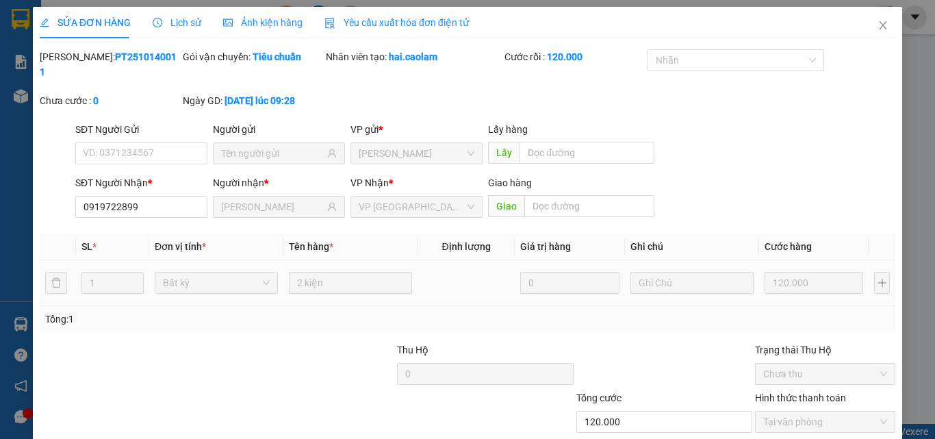
click at [879, 24] on icon "close" at bounding box center [883, 25] width 8 height 8
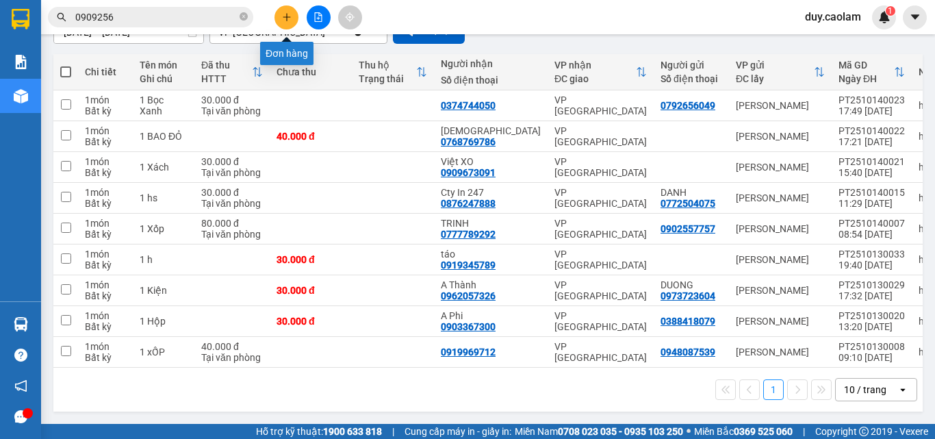
click at [285, 24] on button at bounding box center [286, 17] width 24 height 24
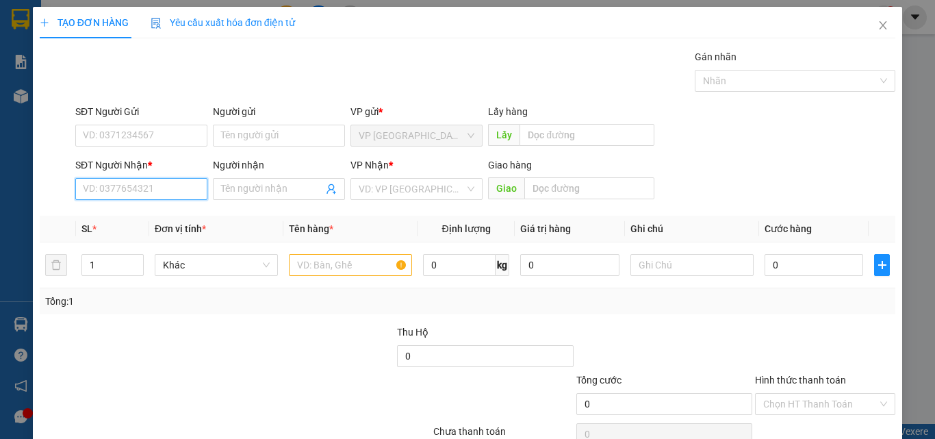
click at [177, 185] on input "SĐT Người Nhận *" at bounding box center [141, 189] width 132 height 22
click at [131, 197] on input "SĐT Người Nhận *" at bounding box center [141, 189] width 132 height 22
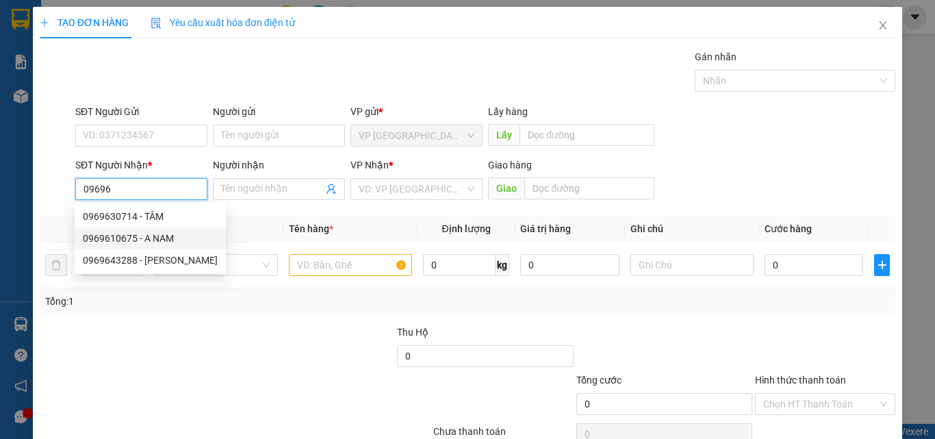
click at [148, 235] on div "0969610675 - A NAM" at bounding box center [150, 238] width 135 height 15
type input "0969610675"
type input "A NAM"
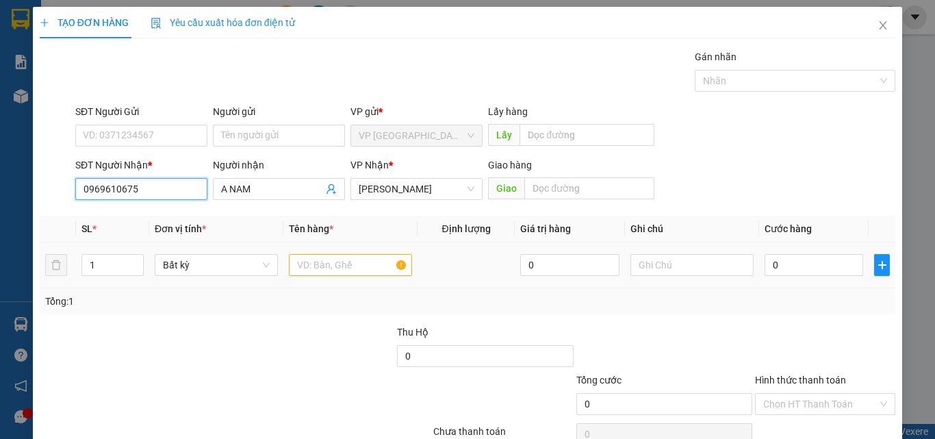
type input "0969610675"
click at [361, 256] on input "text" at bounding box center [350, 265] width 123 height 22
click at [348, 267] on input "text" at bounding box center [350, 265] width 123 height 22
click at [340, 271] on input "text" at bounding box center [350, 265] width 123 height 22
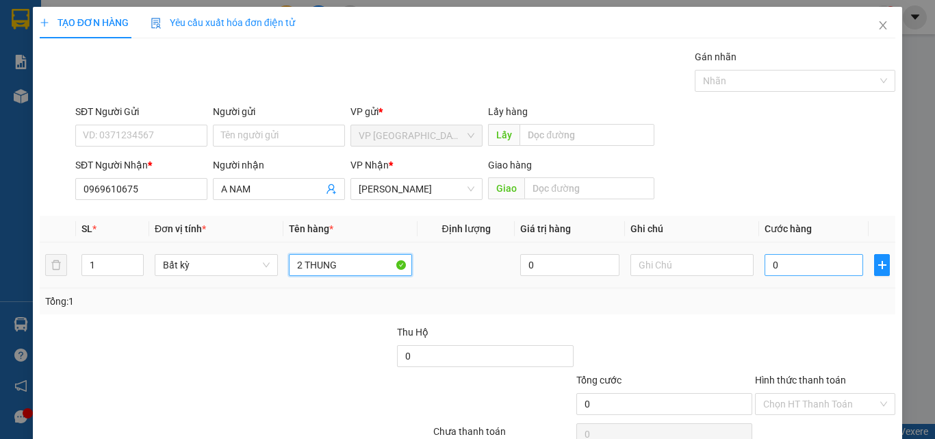
type input "2 THUNG"
click at [777, 267] on input "0" at bounding box center [813, 265] width 99 height 22
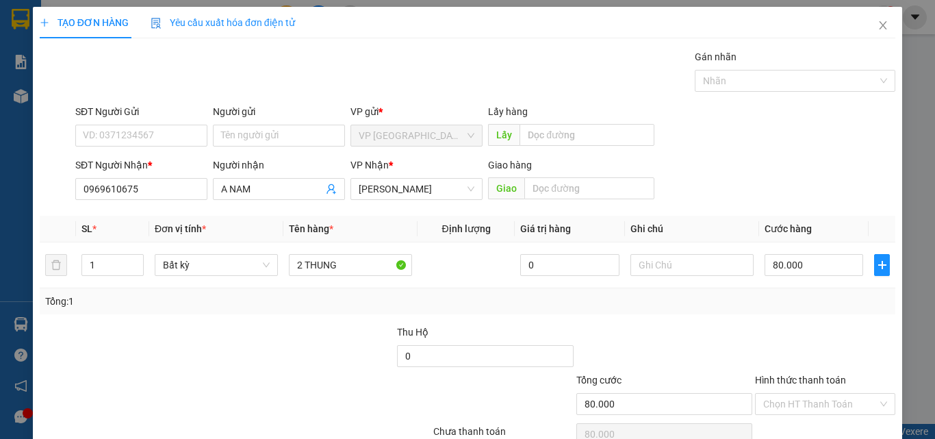
click at [818, 374] on label "Hình thức thanh toán" at bounding box center [800, 379] width 91 height 11
click at [818, 393] on input "Hình thức thanh toán" at bounding box center [820, 403] width 114 height 21
click at [798, 424] on div "Tại văn phòng" at bounding box center [816, 431] width 122 height 15
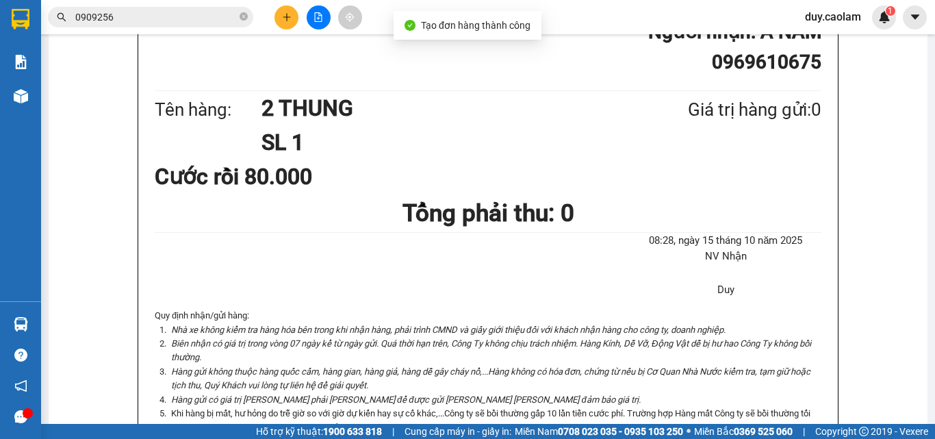
click at [283, 17] on icon "plus" at bounding box center [287, 17] width 10 height 10
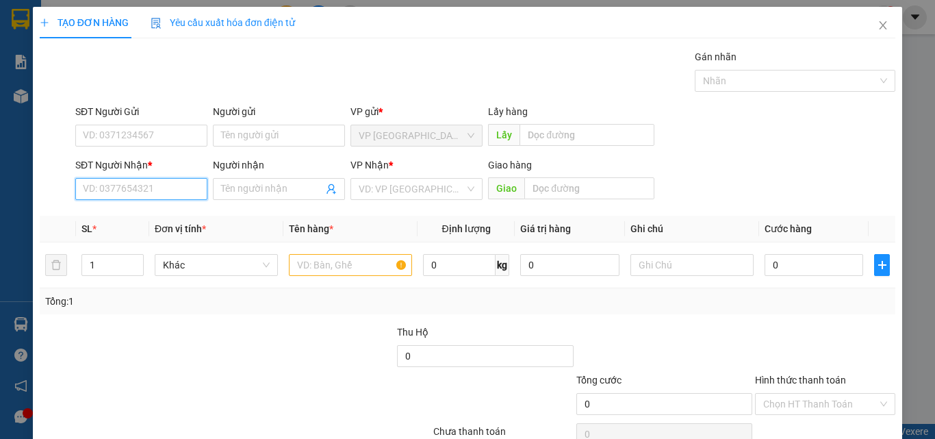
click at [172, 187] on input "SĐT Người Nhận *" at bounding box center [141, 189] width 132 height 22
click at [157, 172] on div "SĐT Người Nhận *" at bounding box center [141, 164] width 132 height 15
click at [157, 178] on input "568" at bounding box center [141, 189] width 132 height 22
drag, startPoint x: 149, startPoint y: 185, endPoint x: 148, endPoint y: 193, distance: 8.2
click at [149, 186] on input "568" at bounding box center [141, 189] width 132 height 22
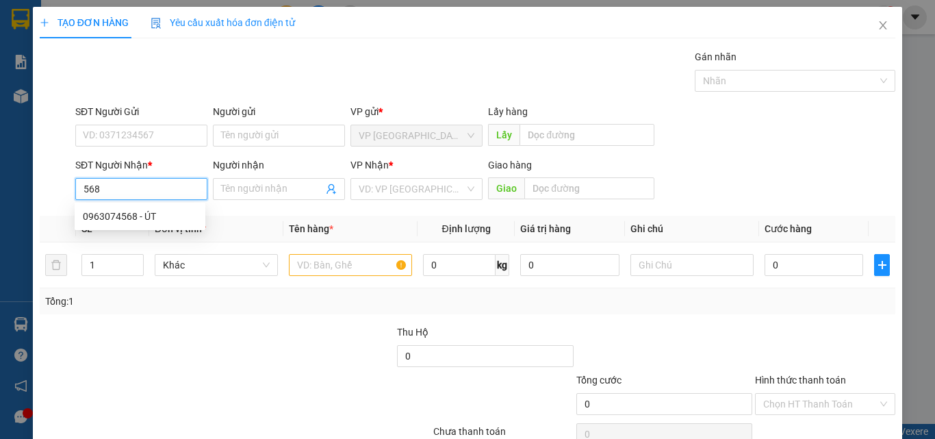
click at [146, 195] on input "568" at bounding box center [141, 189] width 132 height 22
click at [138, 222] on div "0963074568 - ÚT" at bounding box center [140, 216] width 114 height 15
type input "0963074568"
type input "ÚT"
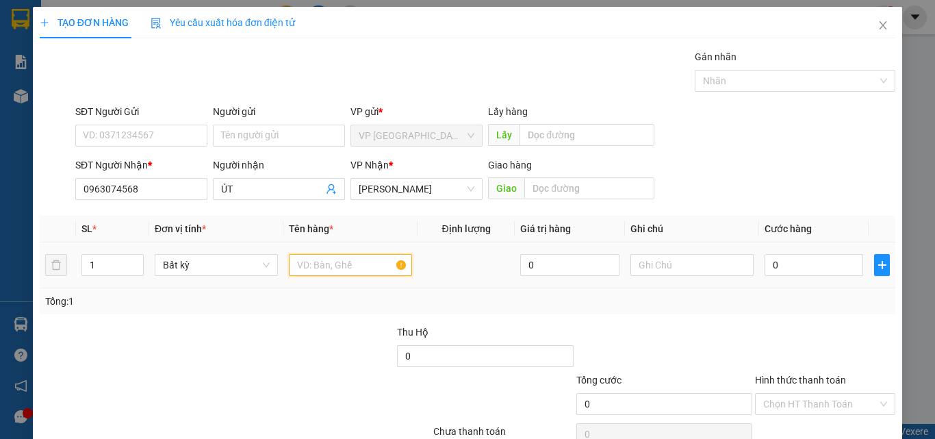
click at [310, 260] on input "text" at bounding box center [350, 265] width 123 height 22
type input "1 THUNG"
click at [807, 272] on input "0" at bounding box center [813, 265] width 99 height 22
type input "1"
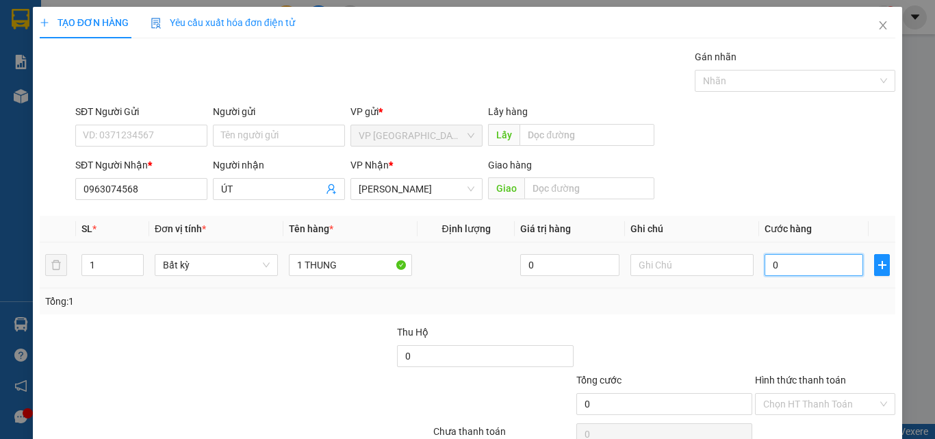
type input "1"
type input "13"
type input "1"
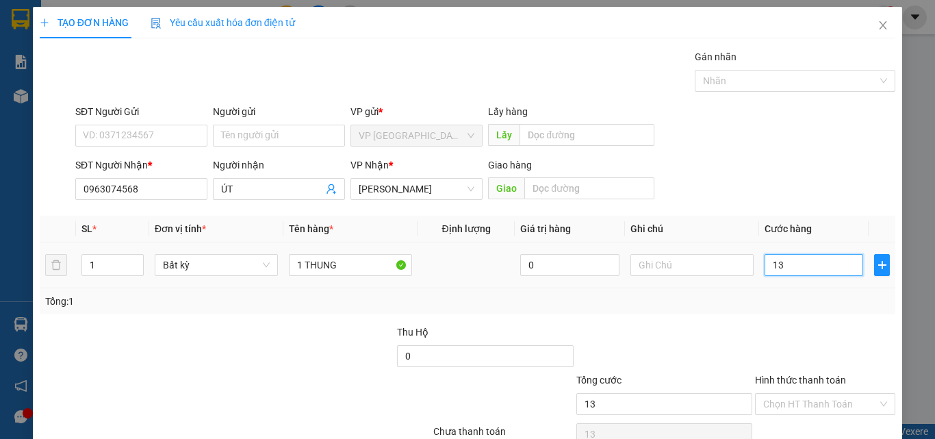
type input "1"
type input "15"
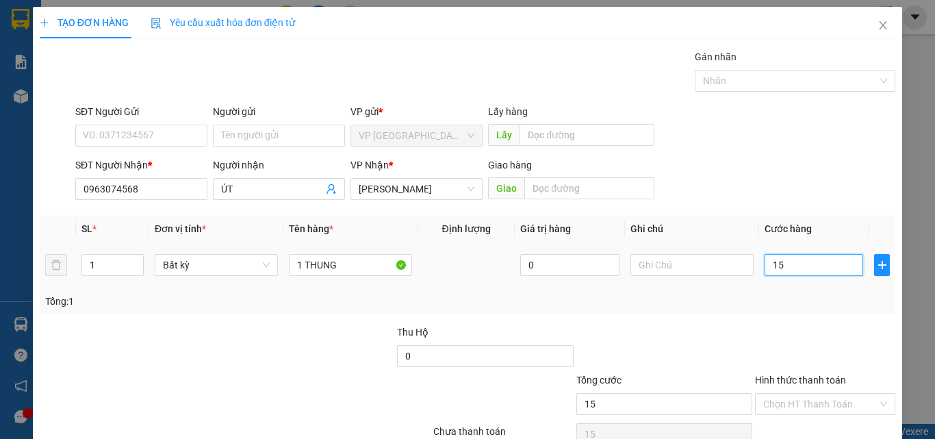
type input "150"
type input "1.500"
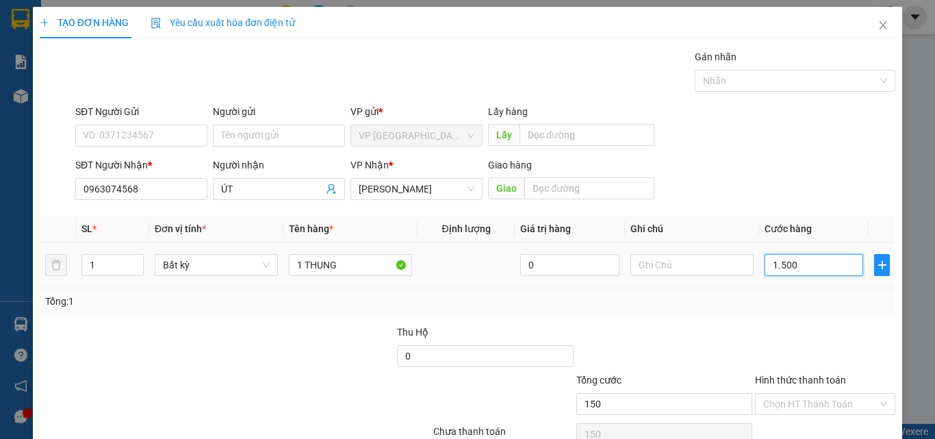
type input "1.500"
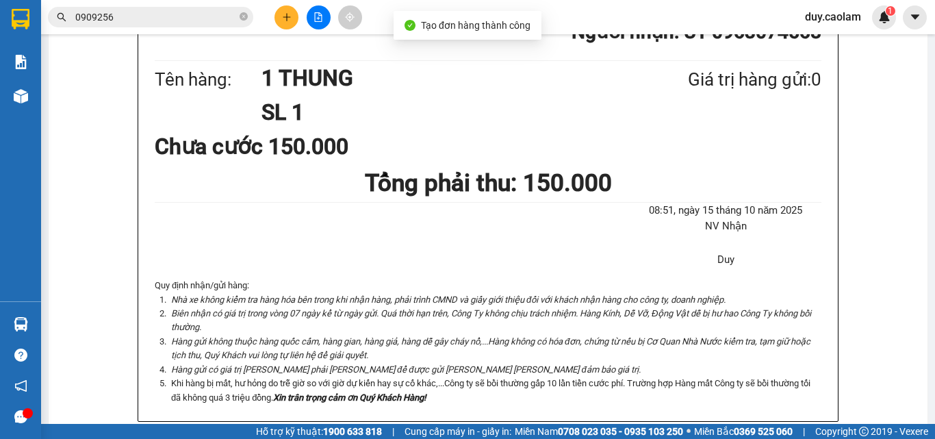
click at [284, 21] on icon "plus" at bounding box center [287, 17] width 10 height 10
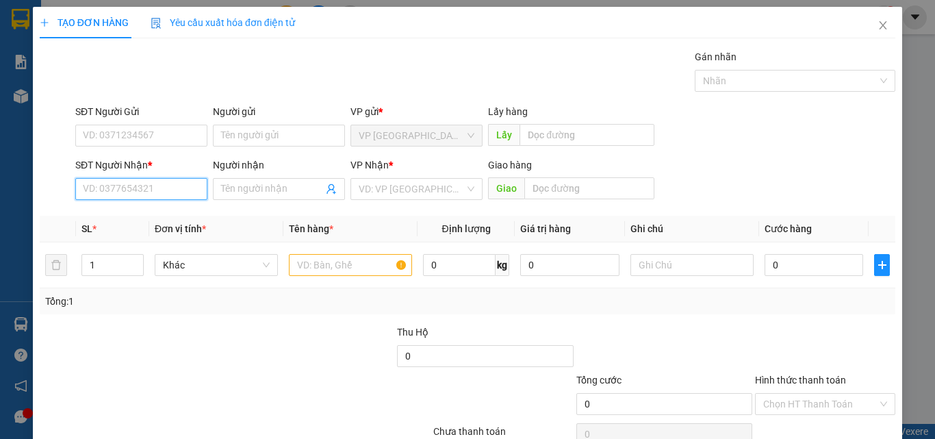
click at [148, 192] on input "SĐT Người Nhận *" at bounding box center [141, 189] width 132 height 22
click at [146, 189] on input "114" at bounding box center [141, 189] width 132 height 22
click at [144, 213] on div "0942499114 - LAI" at bounding box center [140, 216] width 114 height 15
type input "0942499114"
type input "LAI"
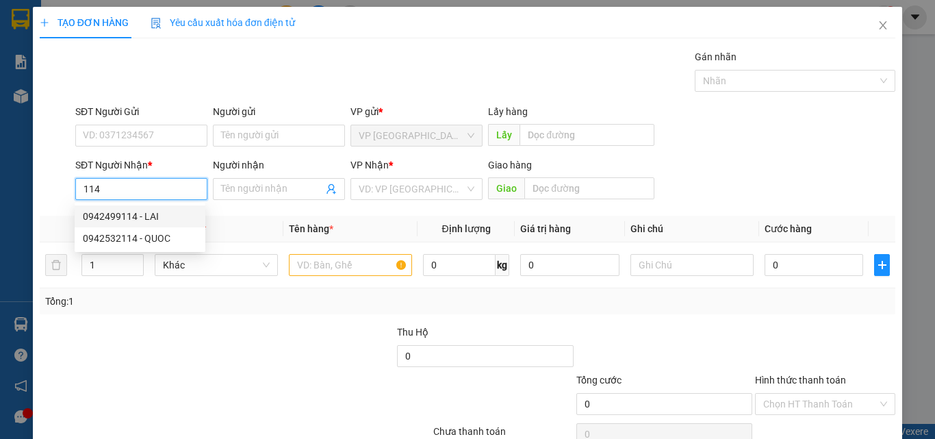
type input "KM28"
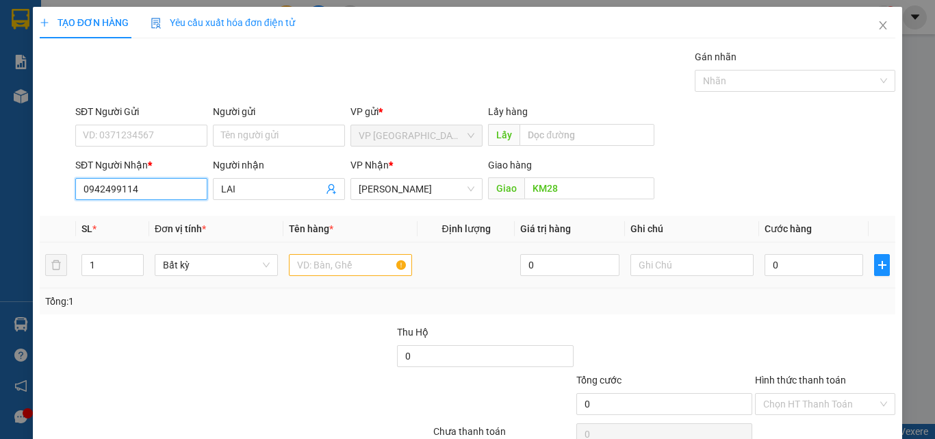
type input "0942499114"
click at [328, 264] on input "text" at bounding box center [350, 265] width 123 height 22
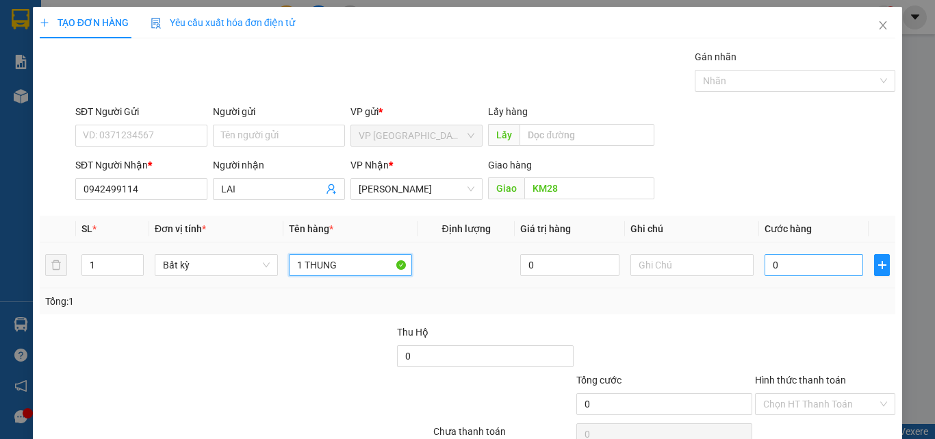
type input "1 THUNG"
click at [769, 270] on input "0" at bounding box center [813, 265] width 99 height 22
type input "1"
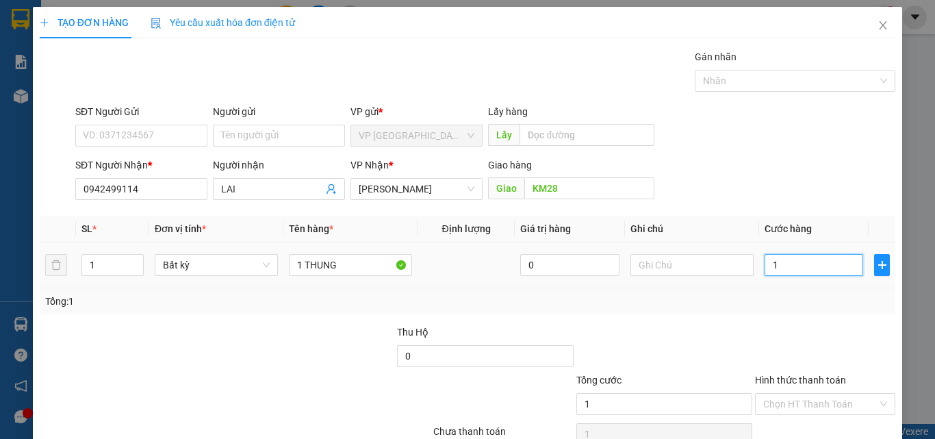
type input "10"
type input "100"
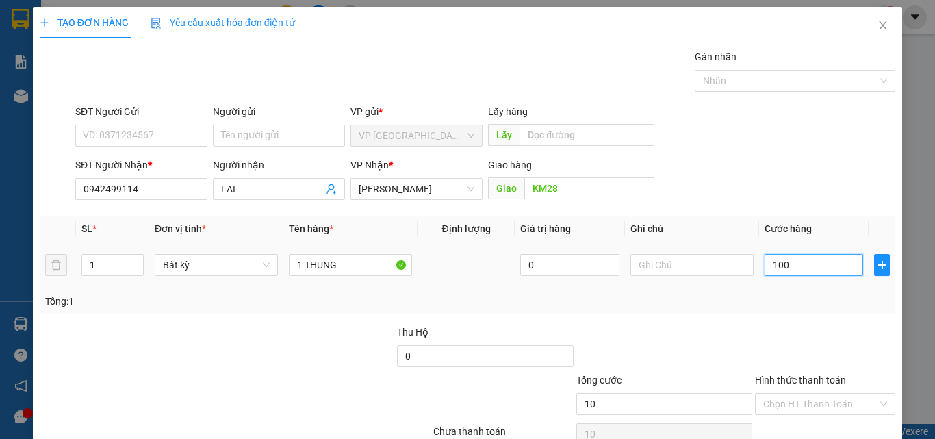
type input "100"
type input "1.000"
type input "10.000"
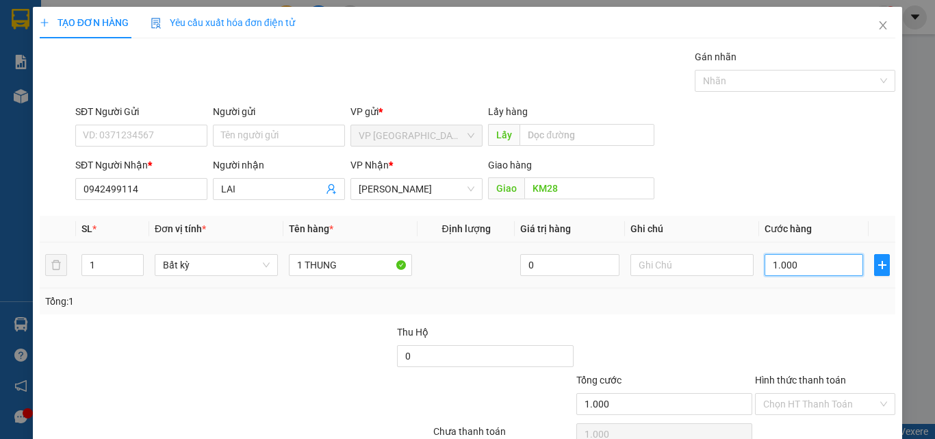
type input "10.000"
type input "100.000"
